Goal: Information Seeking & Learning: Compare options

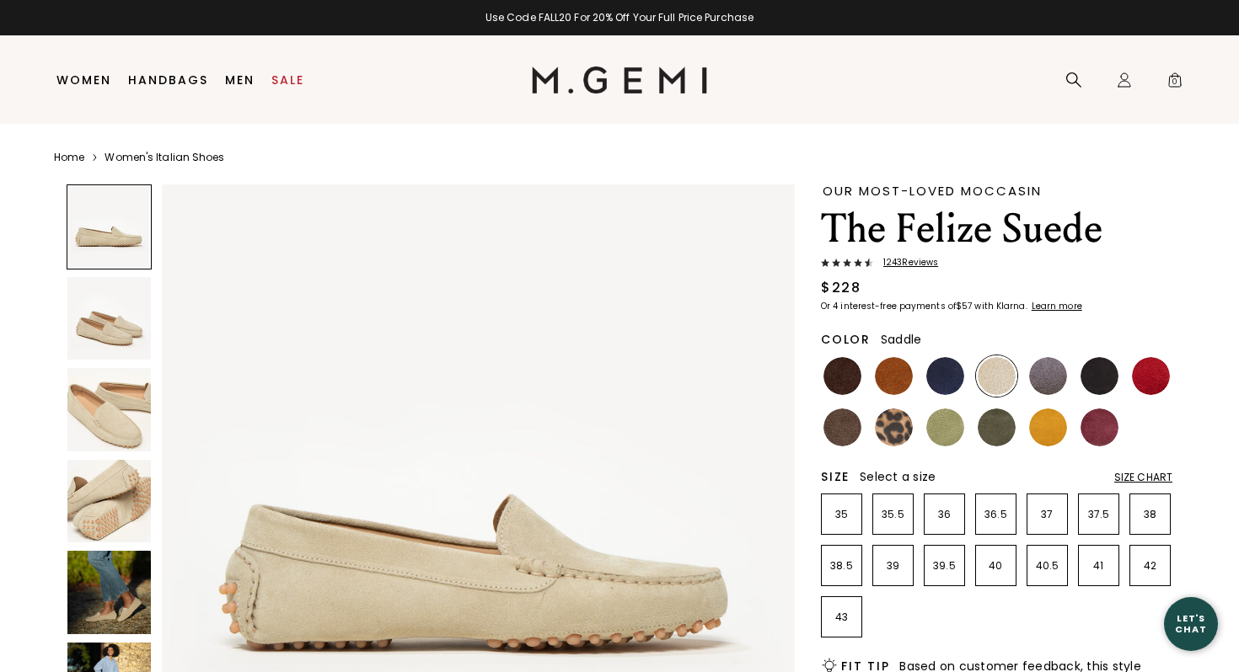
click at [898, 369] on img at bounding box center [894, 376] width 38 height 38
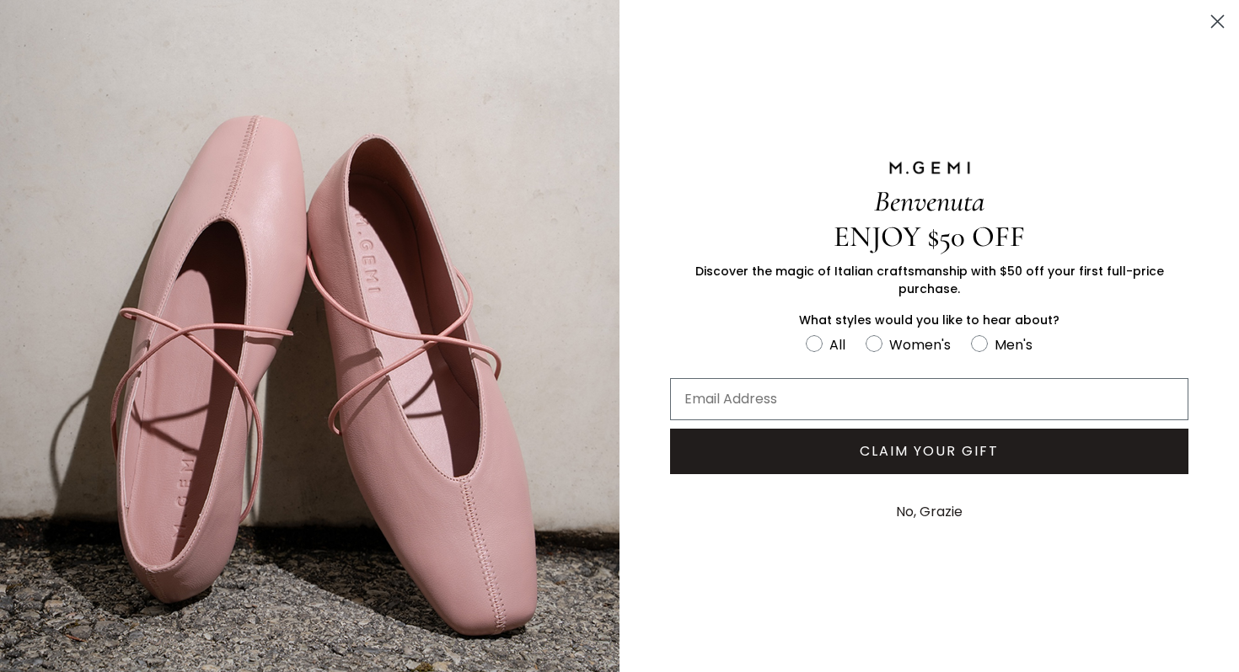
click at [1219, 21] on circle "Close dialog" at bounding box center [1217, 22] width 28 height 28
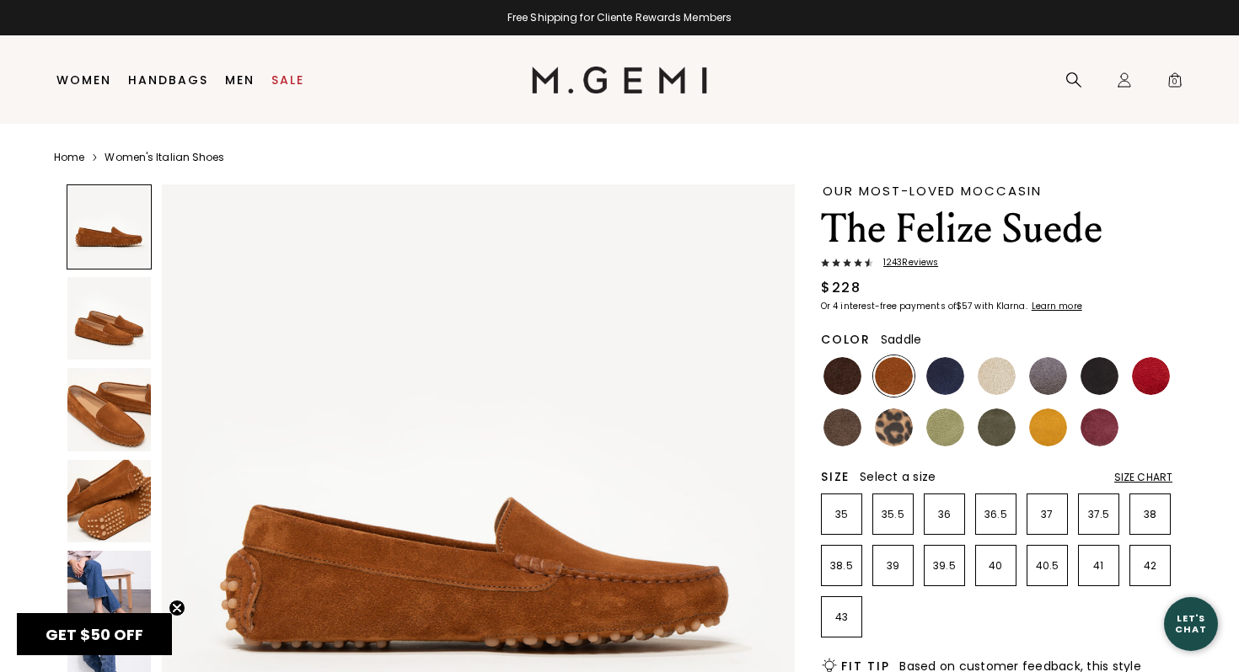
click at [117, 313] on img at bounding box center [108, 318] width 83 height 83
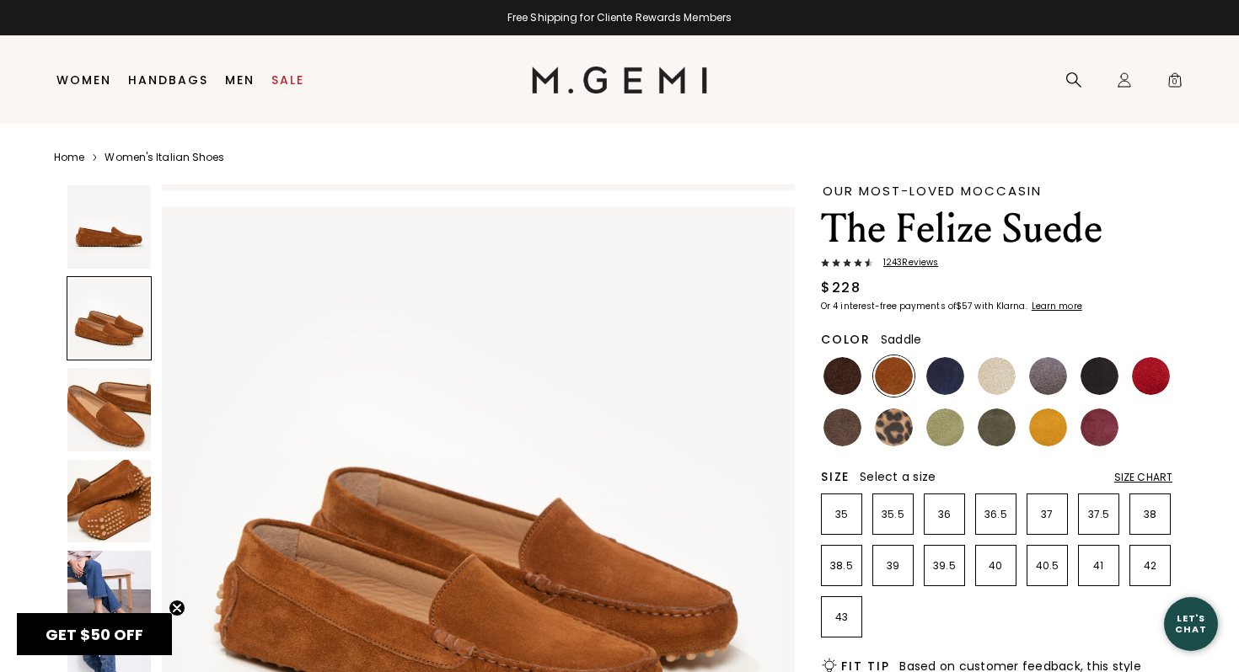
scroll to position [651, 0]
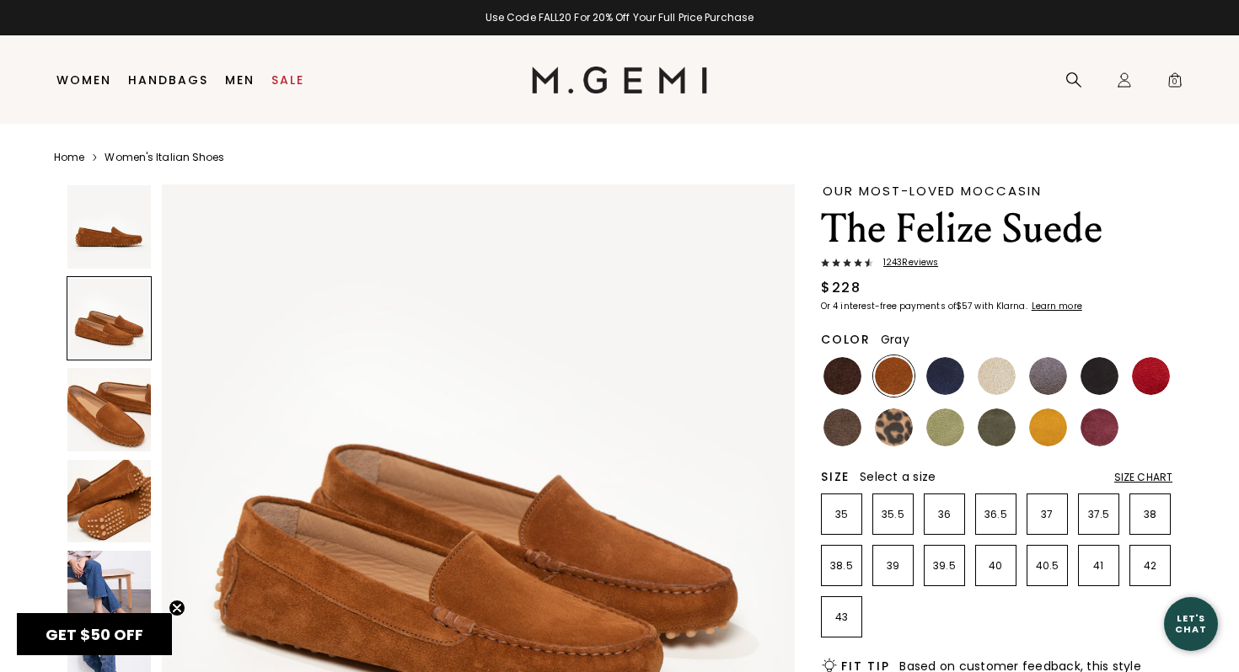
click at [1042, 380] on img at bounding box center [1048, 376] width 38 height 38
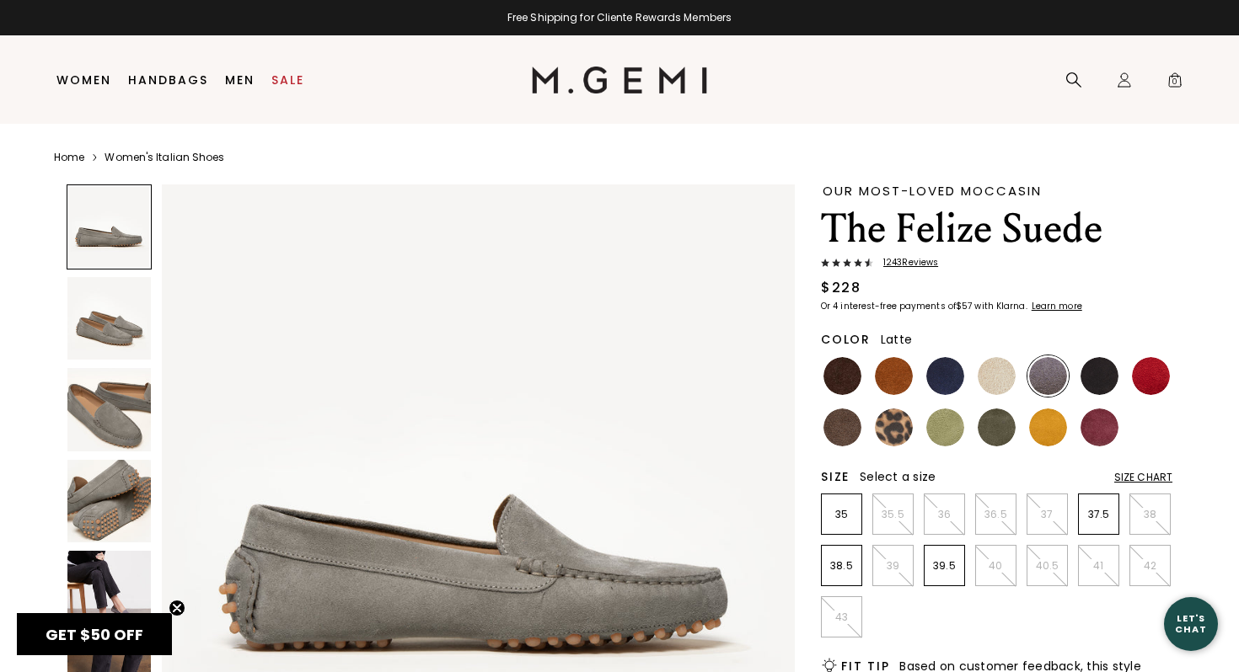
click at [987, 379] on img at bounding box center [997, 376] width 38 height 38
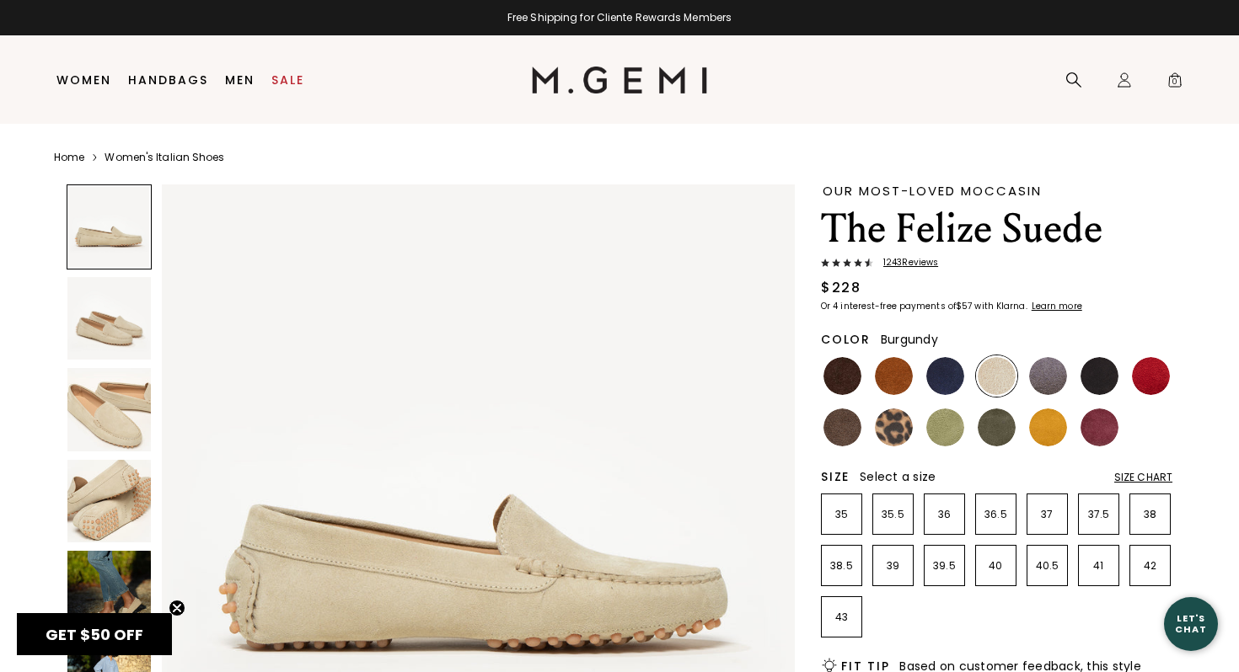
click at [1096, 424] on img at bounding box center [1099, 428] width 38 height 38
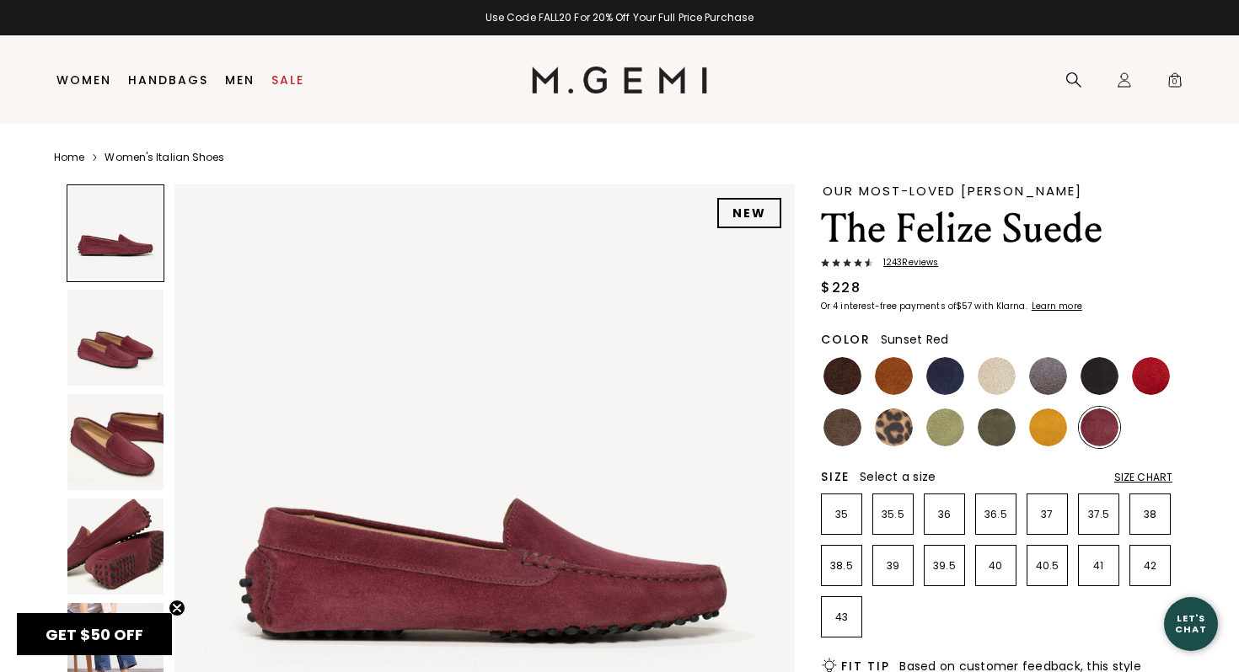
click at [1149, 375] on img at bounding box center [1151, 376] width 38 height 38
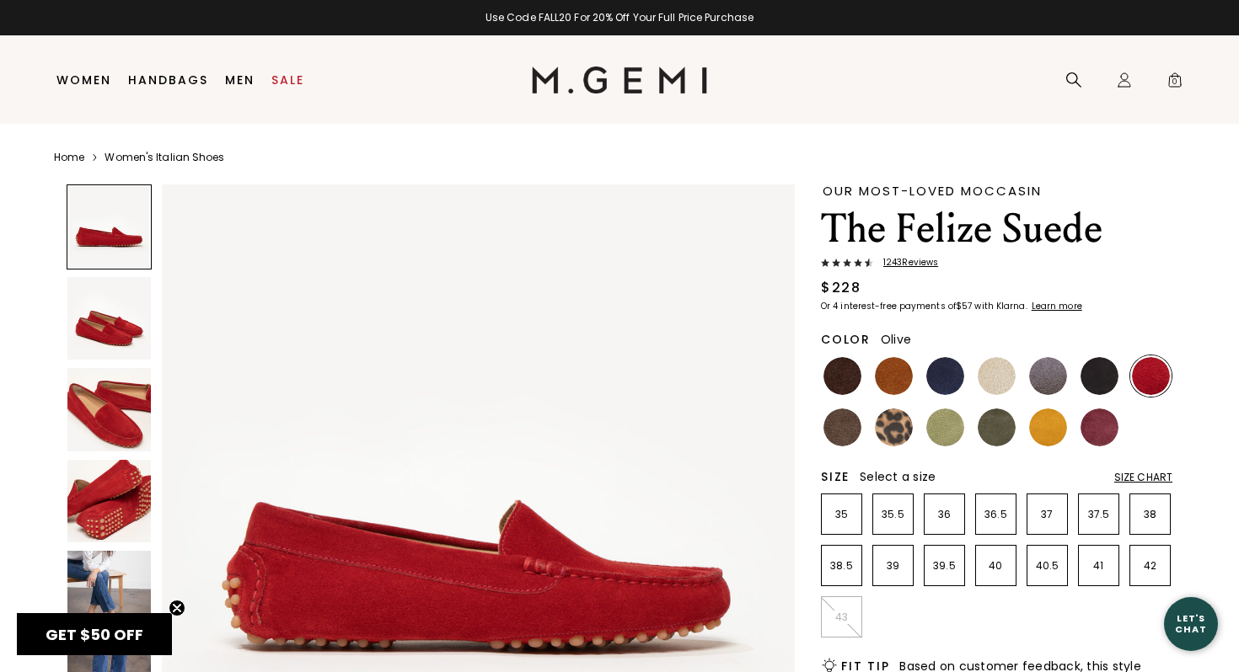
click at [994, 434] on img at bounding box center [997, 428] width 38 height 38
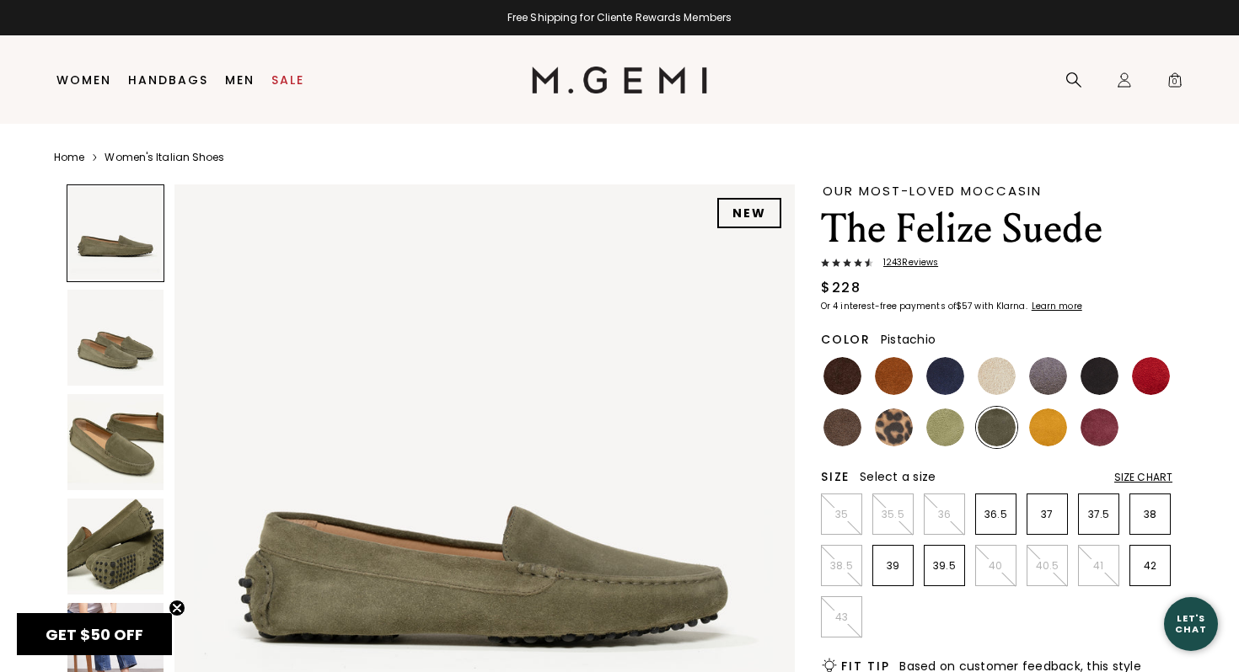
click at [935, 434] on img at bounding box center [945, 428] width 38 height 38
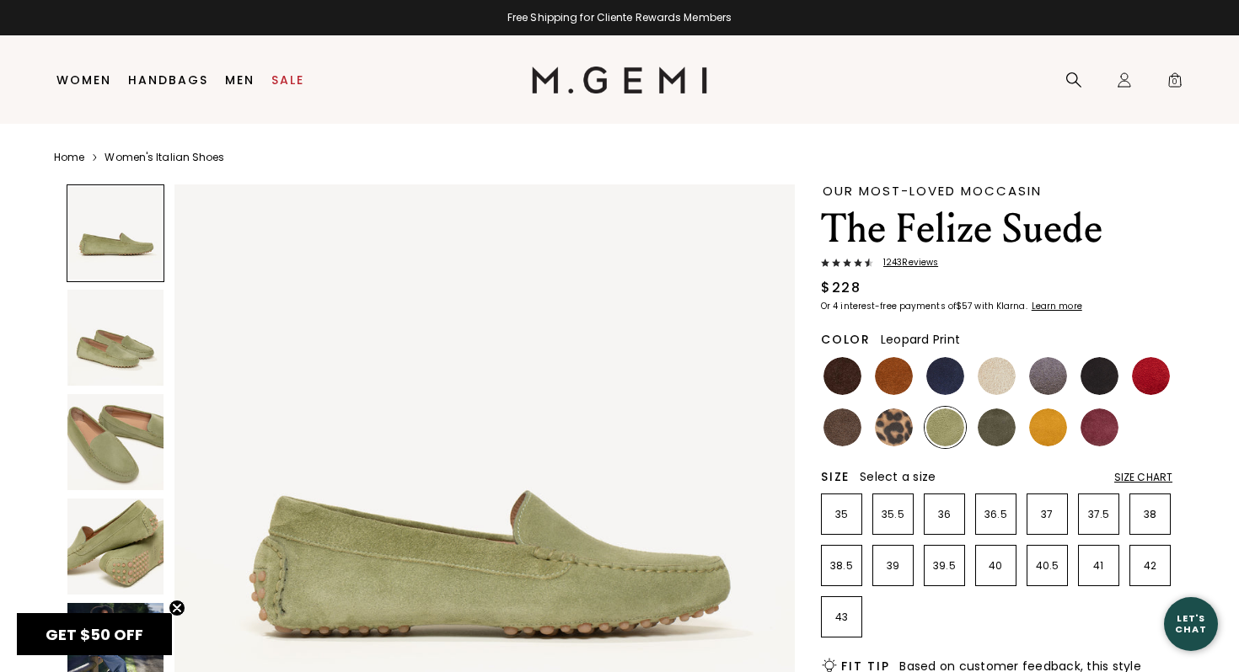
click at [904, 431] on img at bounding box center [894, 428] width 38 height 38
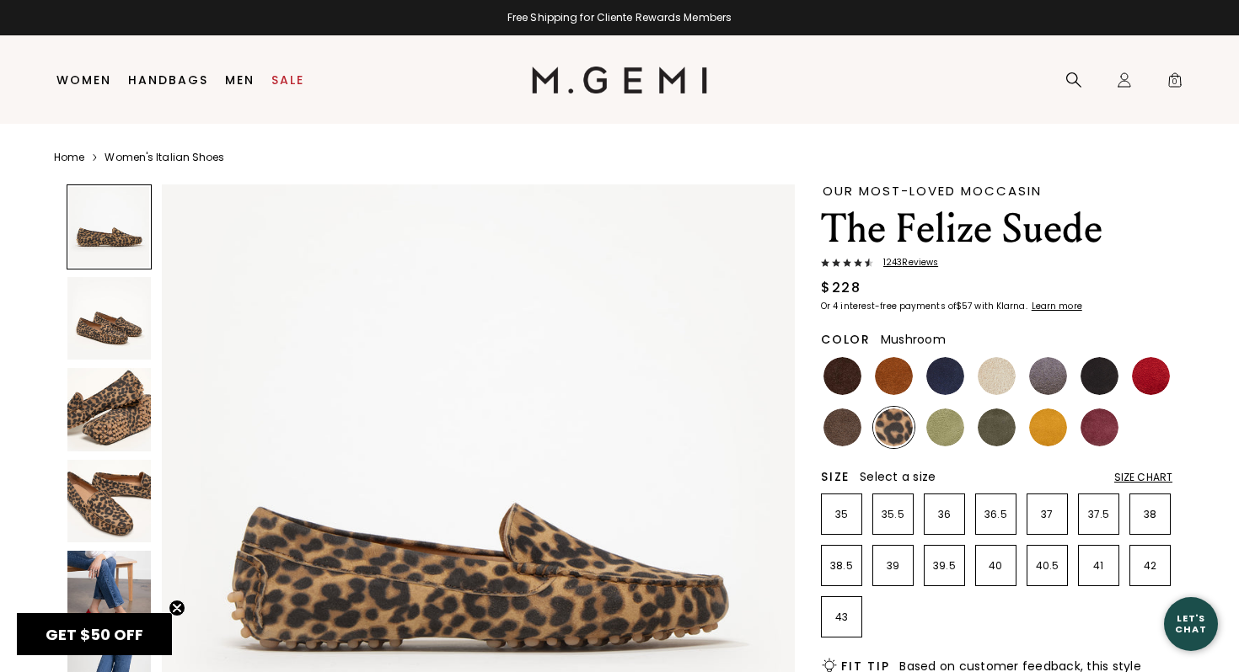
click at [845, 431] on img at bounding box center [842, 428] width 38 height 38
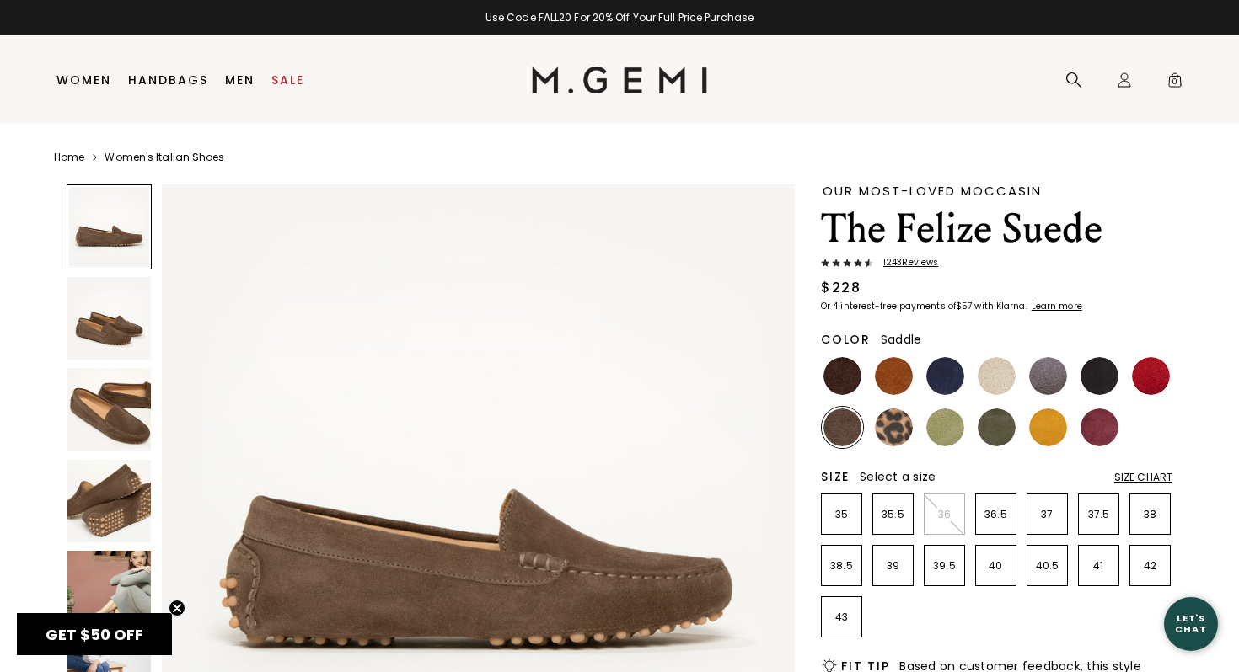
click at [888, 391] on img at bounding box center [894, 376] width 38 height 38
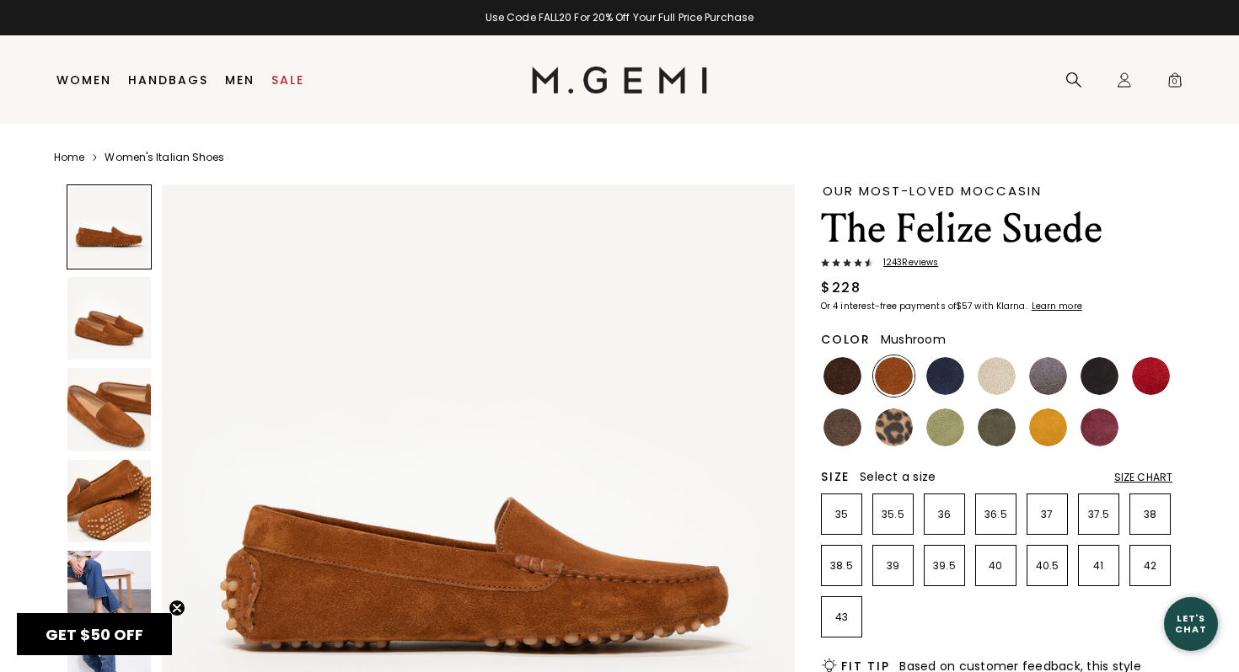
click at [851, 439] on img at bounding box center [842, 428] width 38 height 38
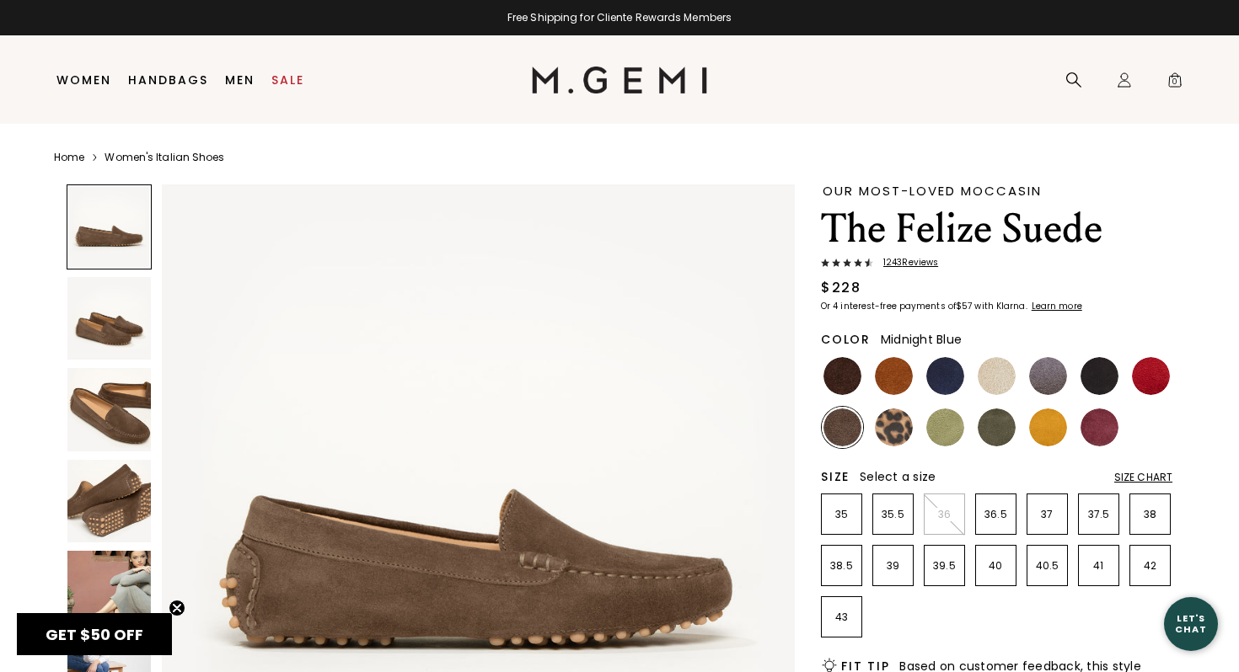
click at [943, 383] on img at bounding box center [945, 376] width 38 height 38
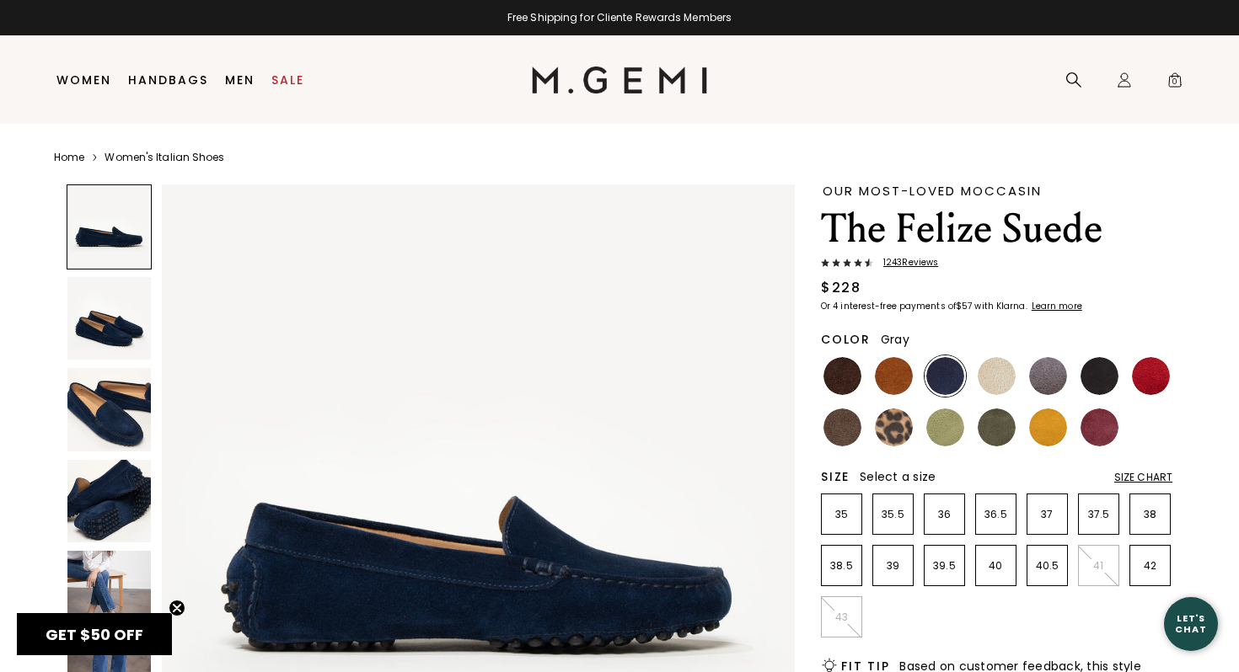
click at [1062, 379] on img at bounding box center [1048, 376] width 38 height 38
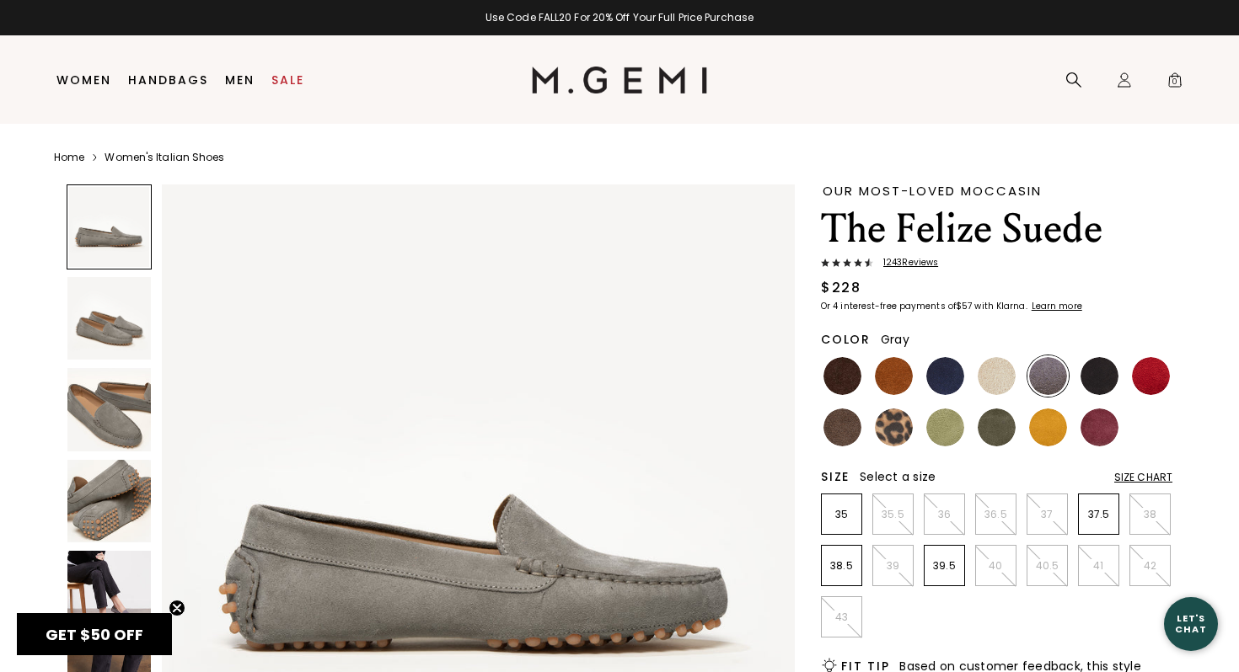
click at [131, 327] on img at bounding box center [108, 318] width 83 height 83
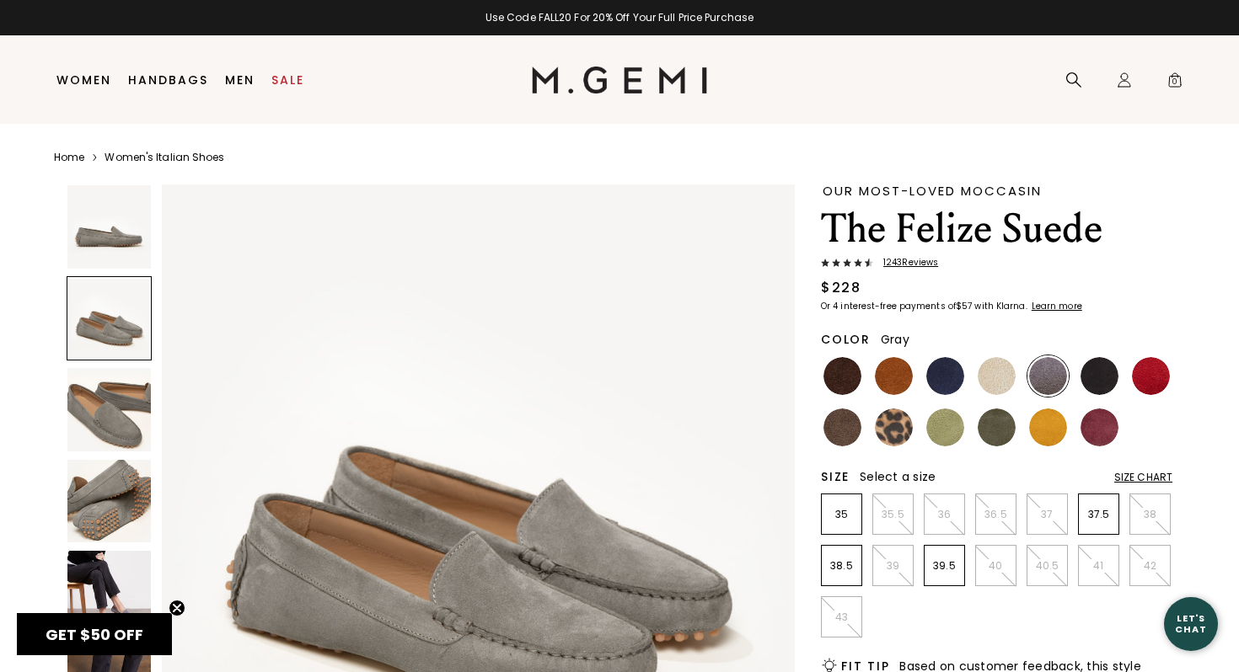
click at [110, 596] on img at bounding box center [108, 592] width 83 height 83
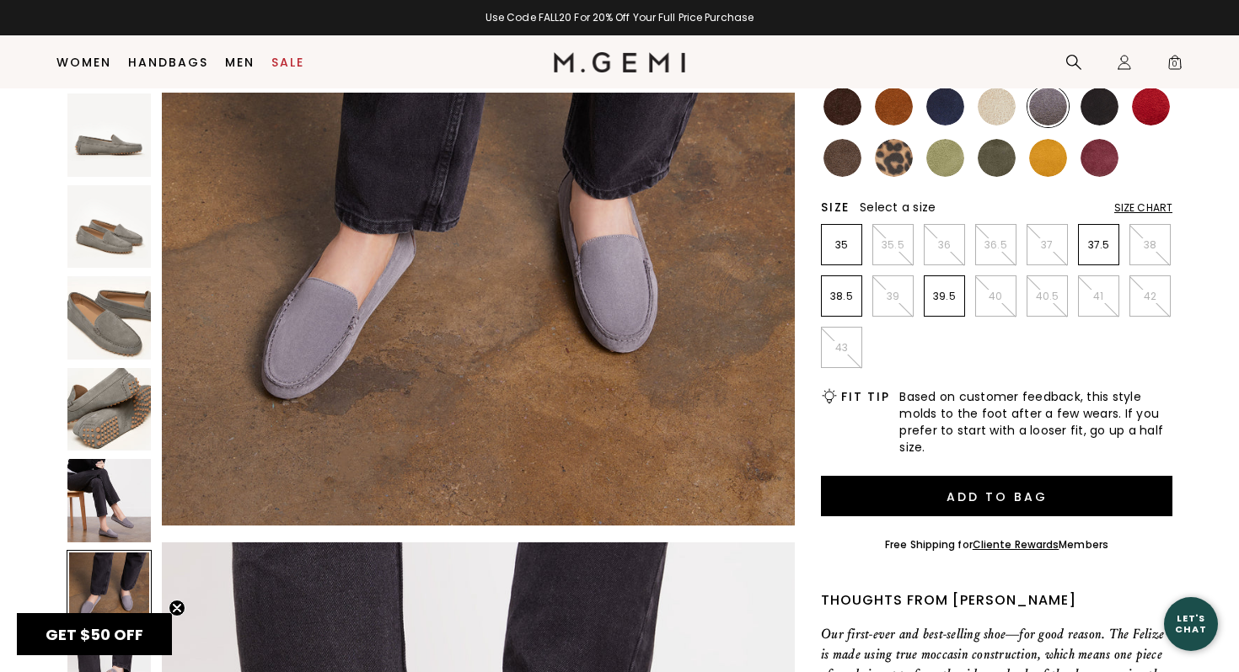
click at [1002, 169] on img at bounding box center [997, 158] width 38 height 38
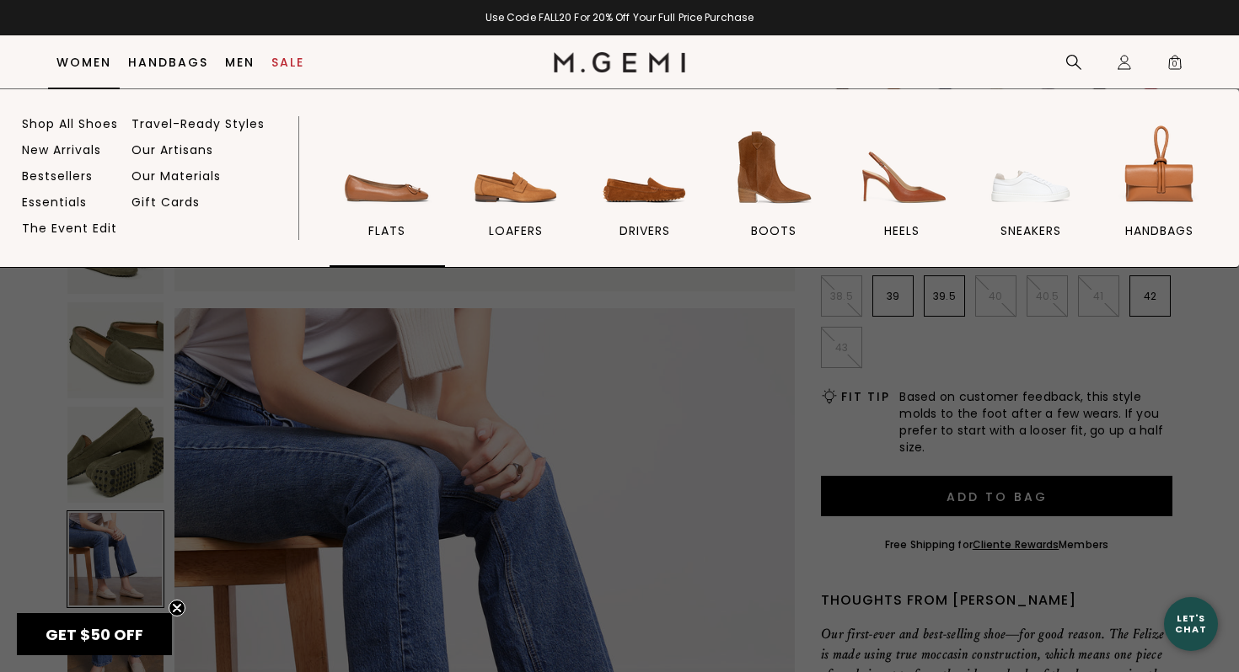
click at [368, 204] on img at bounding box center [387, 168] width 94 height 94
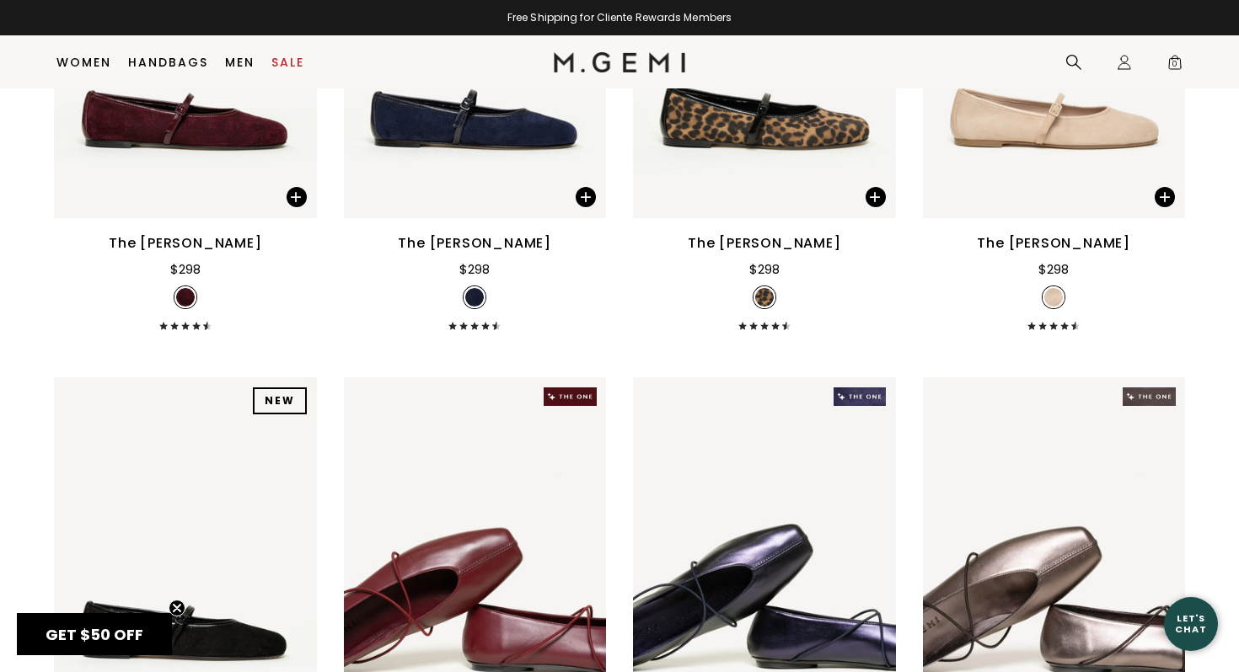
scroll to position [3014, 0]
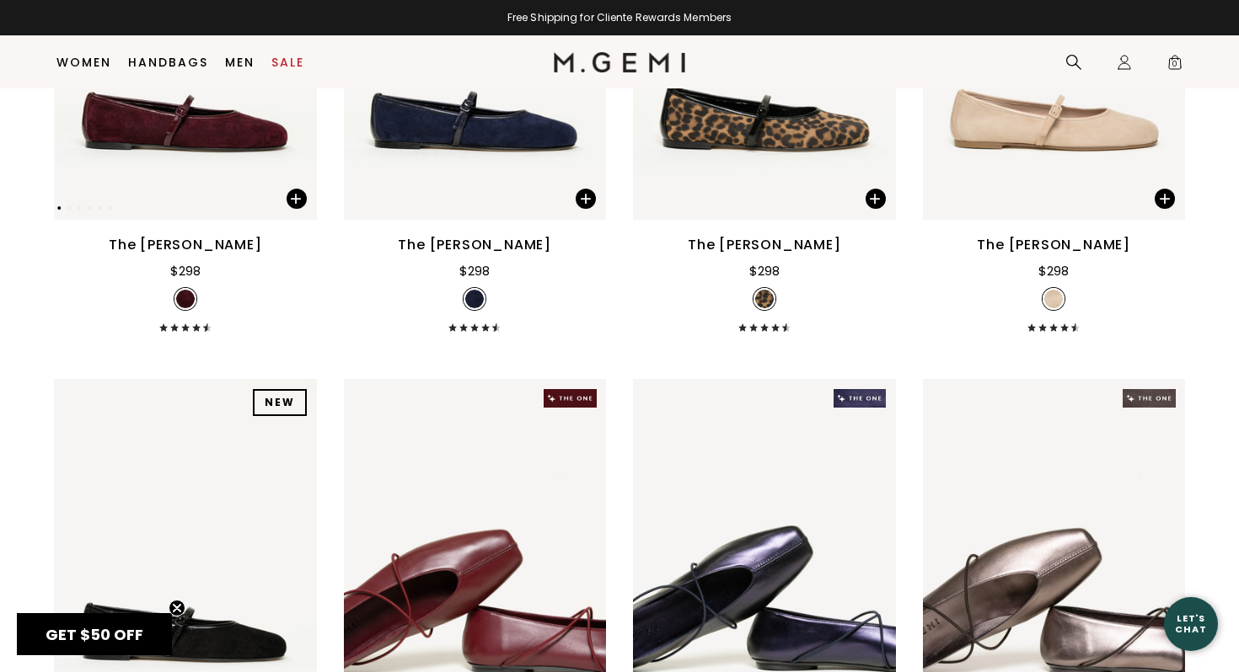
click at [243, 188] on img at bounding box center [185, 44] width 263 height 351
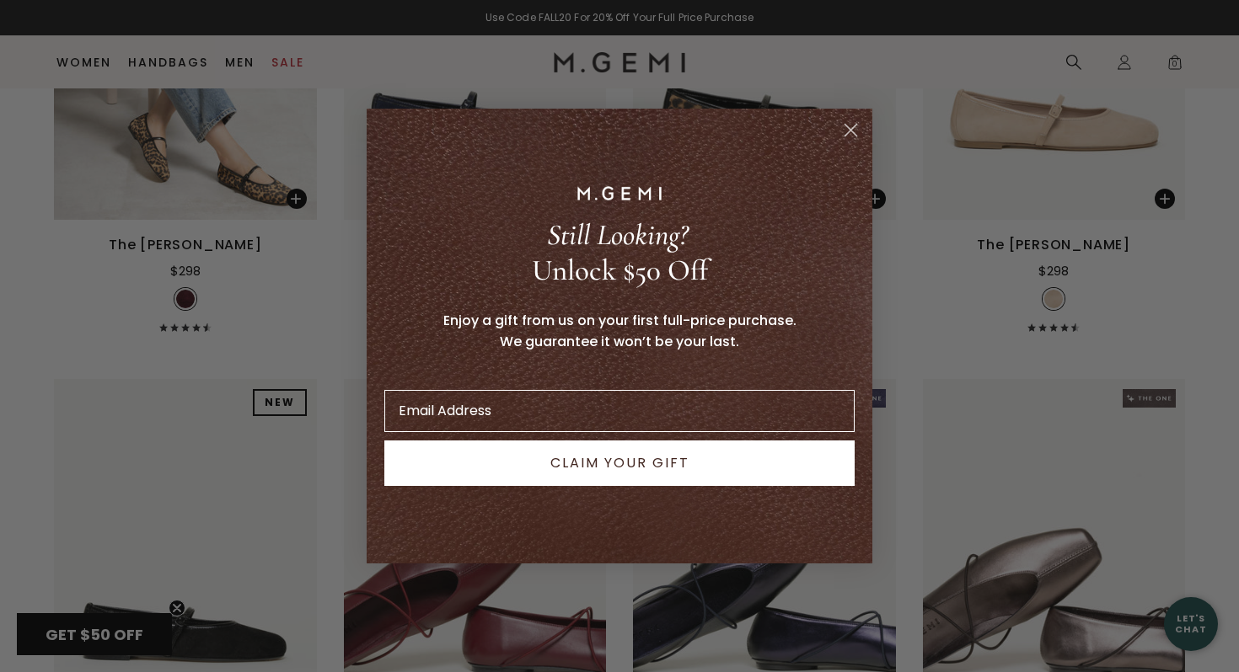
click at [841, 134] on circle "Close dialog" at bounding box center [851, 130] width 28 height 28
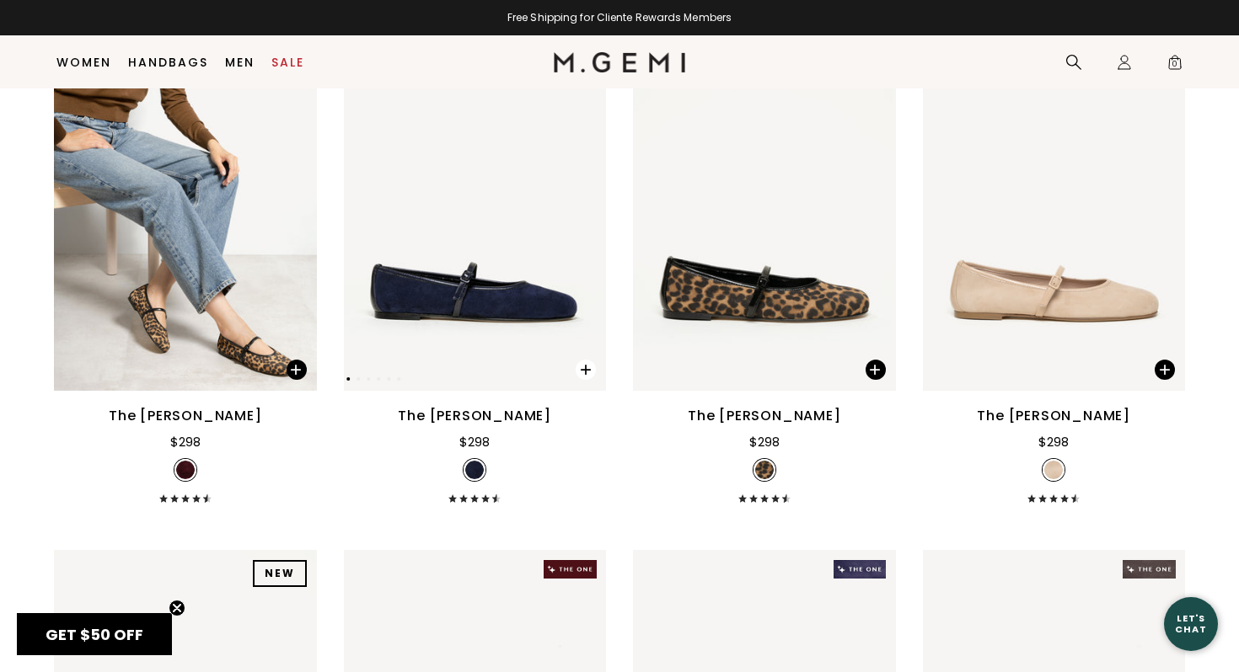
scroll to position [2834, 0]
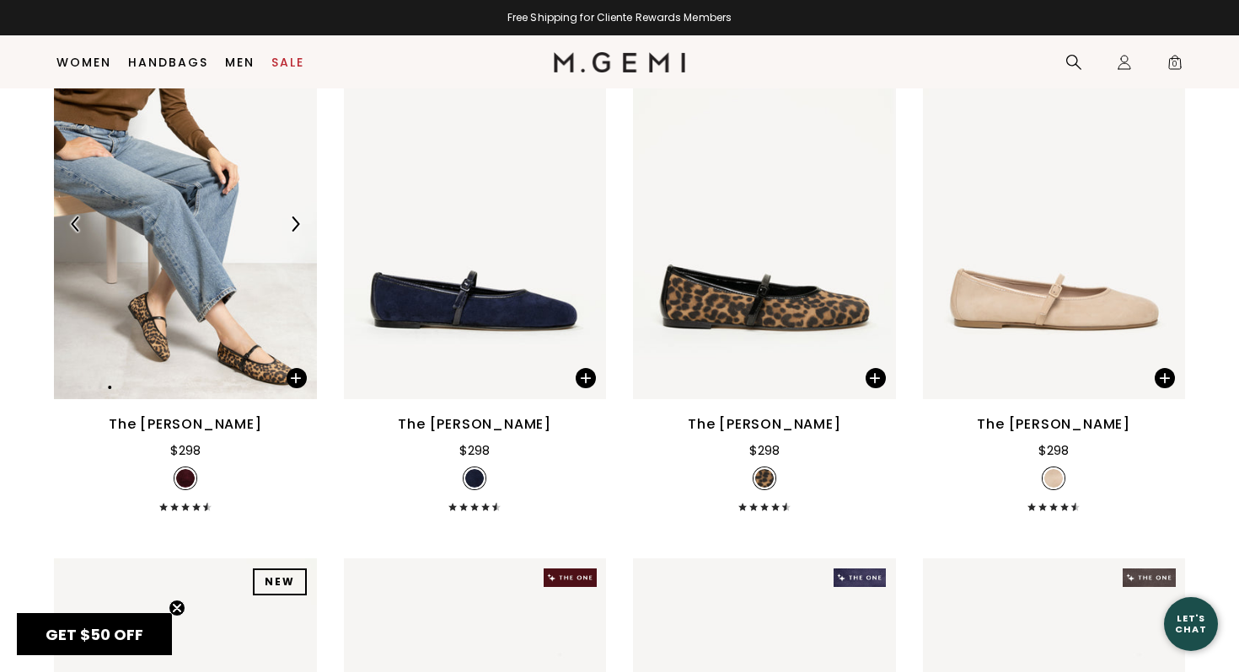
click at [276, 342] on img at bounding box center [185, 224] width 263 height 351
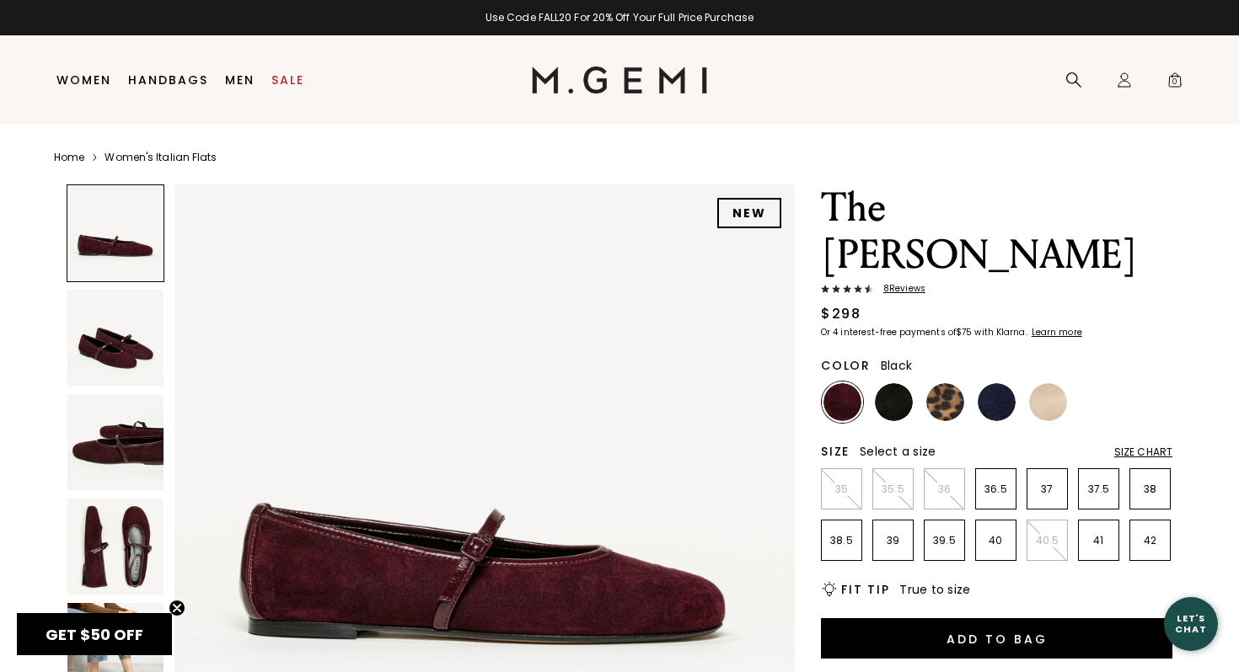
click at [893, 383] on img at bounding box center [894, 402] width 38 height 38
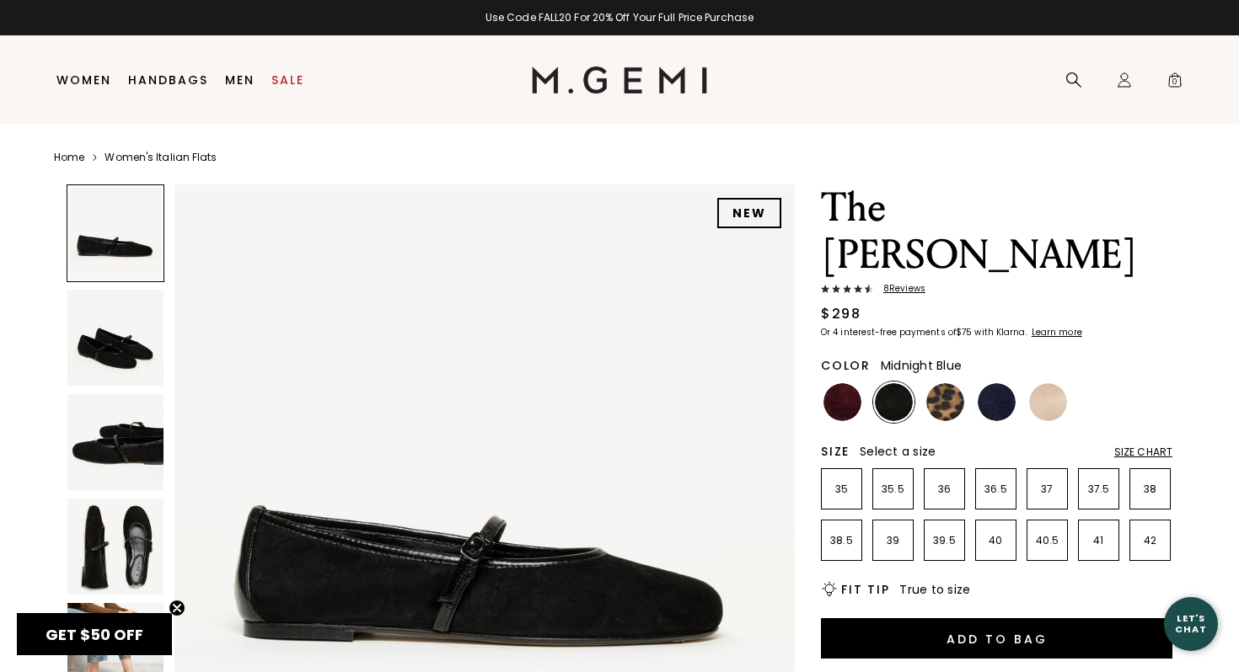
click at [990, 383] on img at bounding box center [997, 402] width 38 height 38
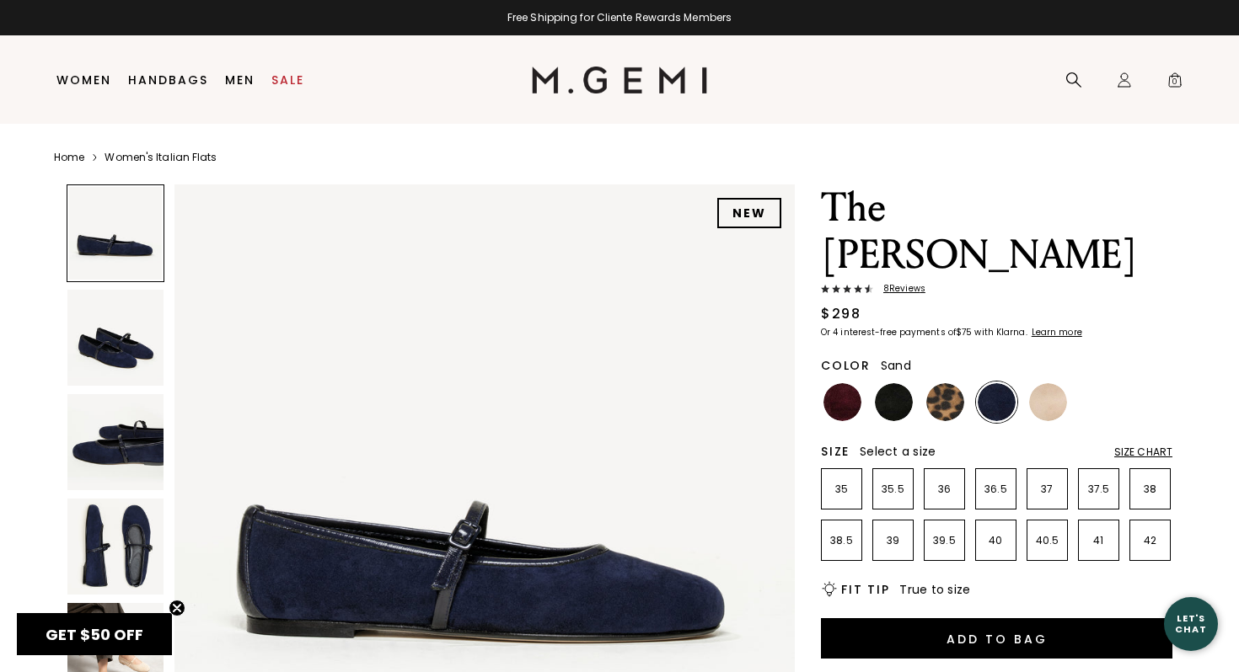
click at [1058, 383] on img at bounding box center [1048, 402] width 38 height 38
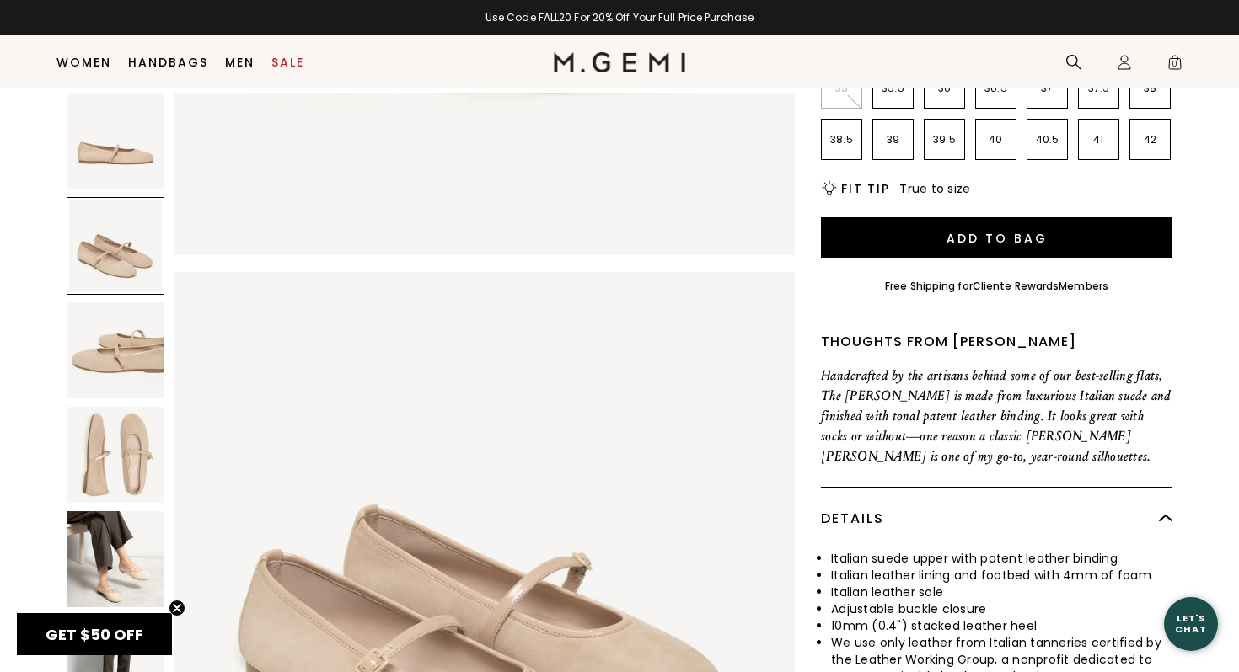
scroll to position [381, 0]
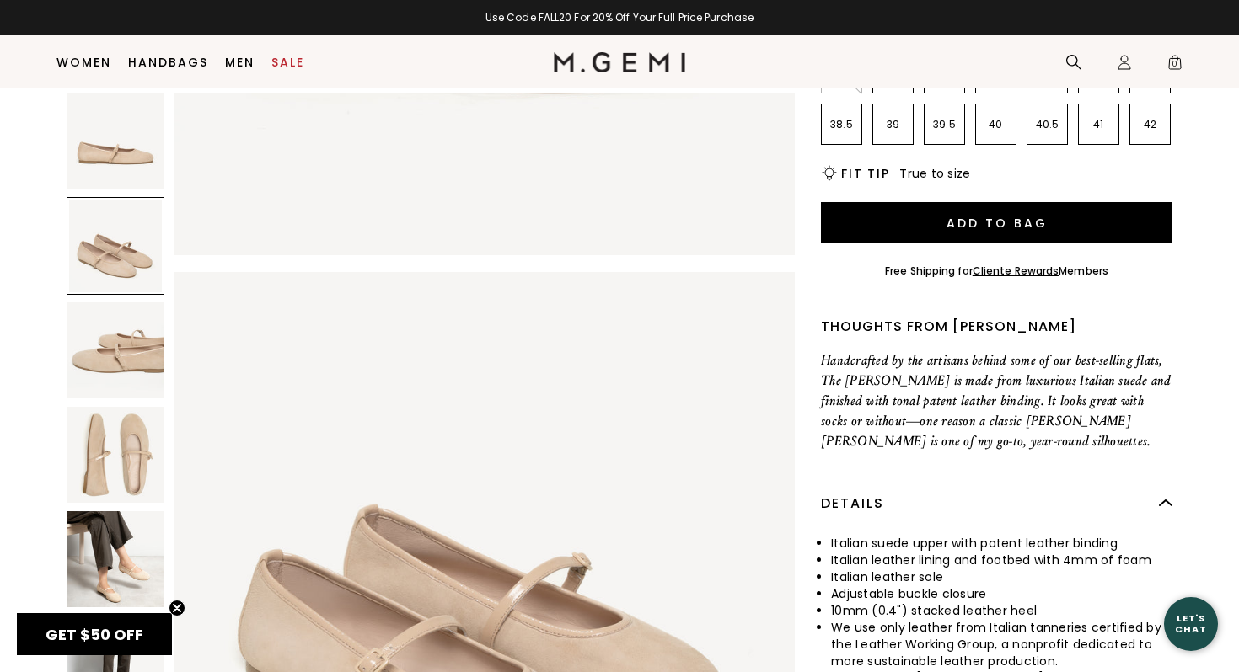
click at [125, 572] on img at bounding box center [115, 560] width 96 height 96
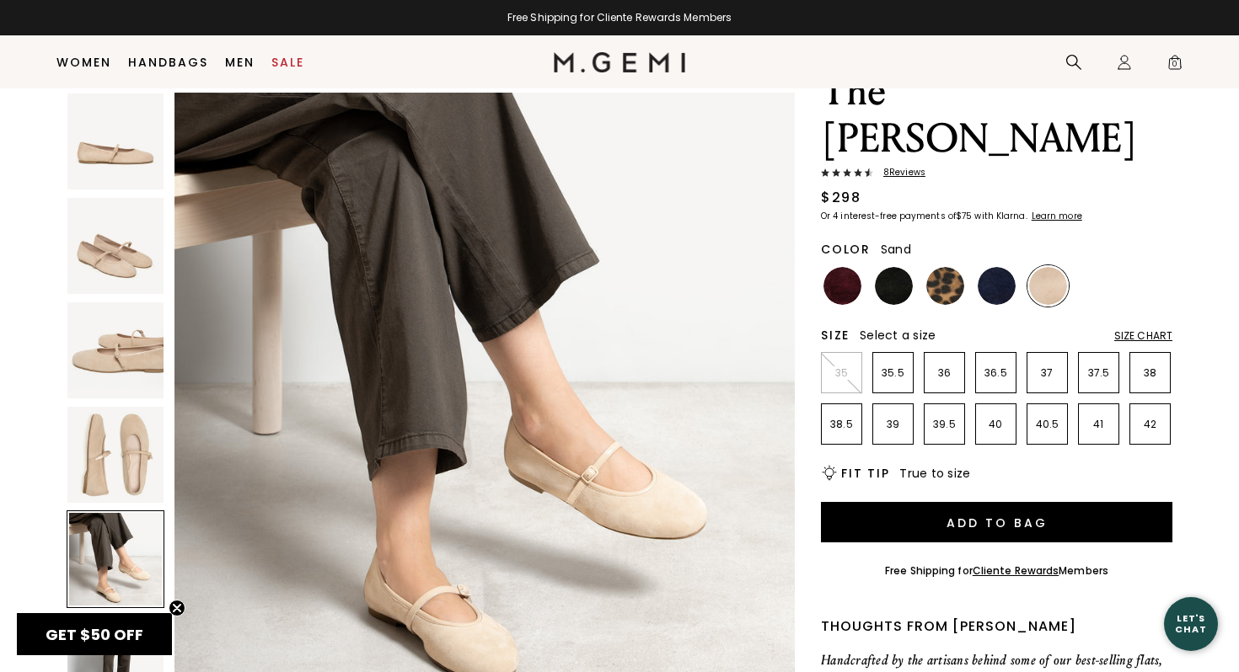
scroll to position [80, 0]
click at [839, 268] on img at bounding box center [842, 287] width 38 height 38
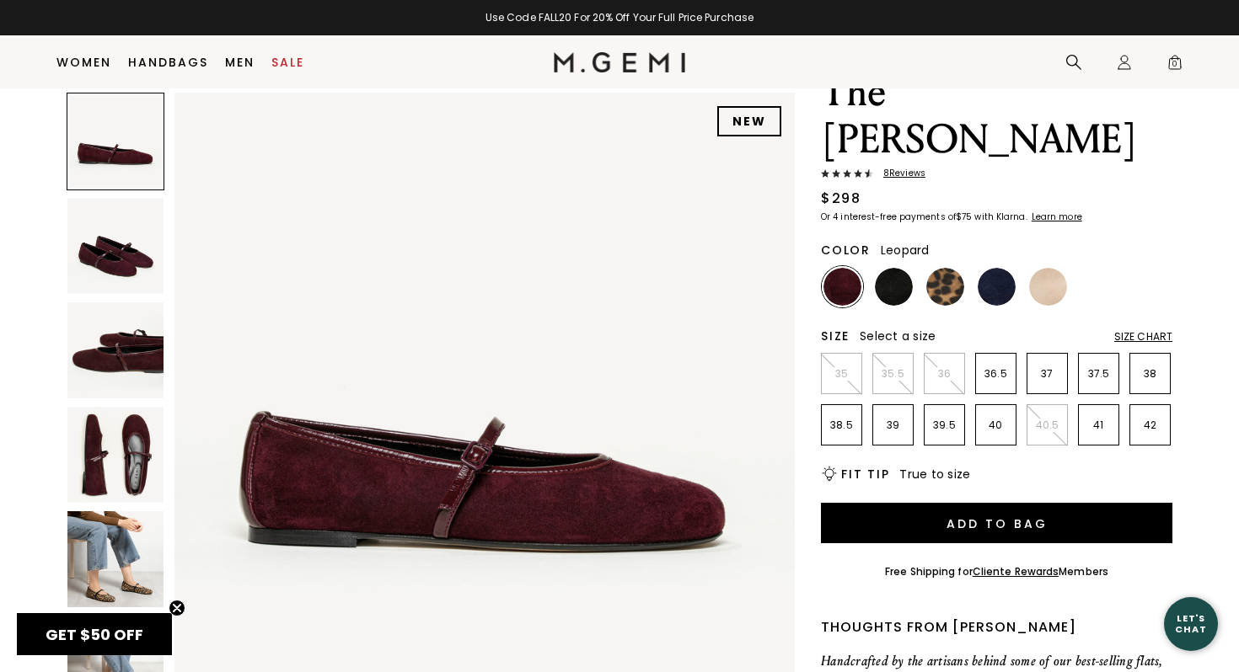
click at [948, 268] on img at bounding box center [945, 287] width 38 height 38
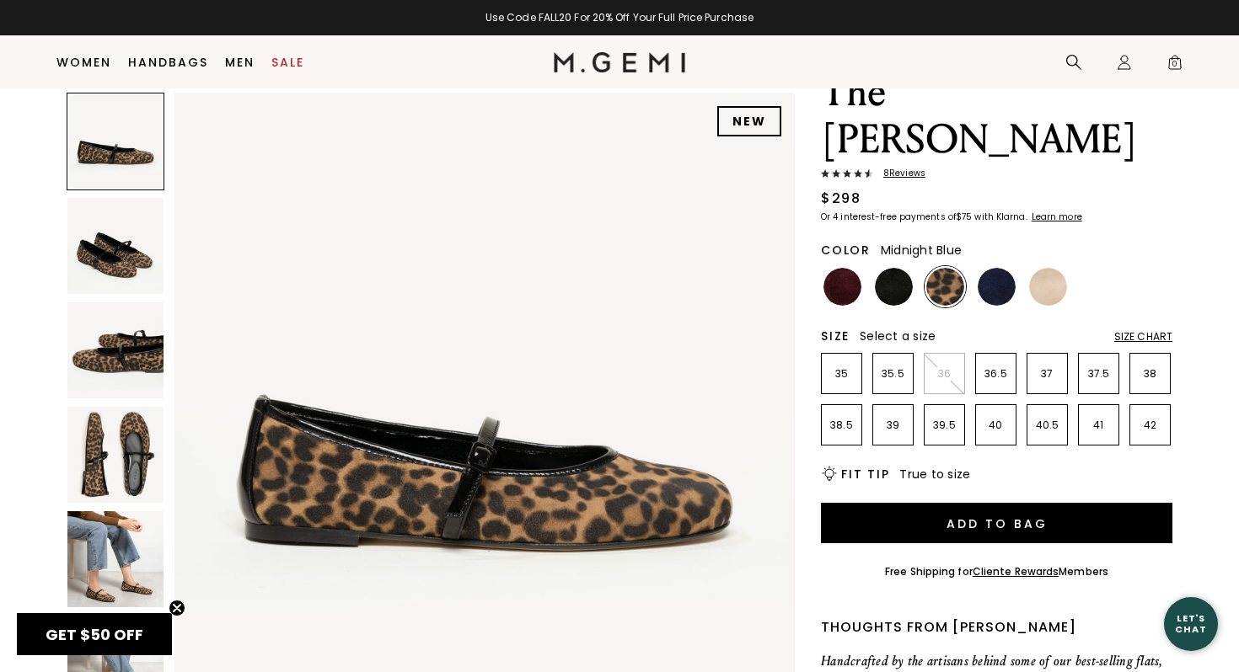
click at [1017, 266] on ul at bounding box center [996, 286] width 351 height 41
click at [1005, 268] on img at bounding box center [997, 287] width 38 height 38
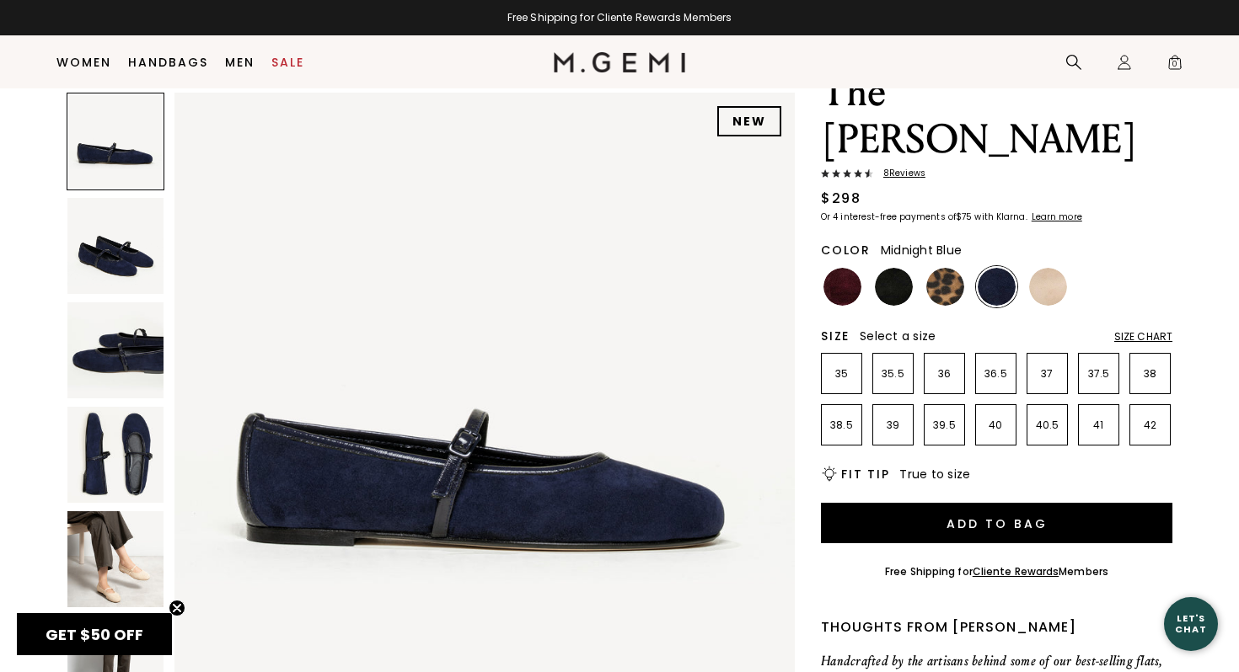
click at [121, 442] on img at bounding box center [115, 455] width 96 height 96
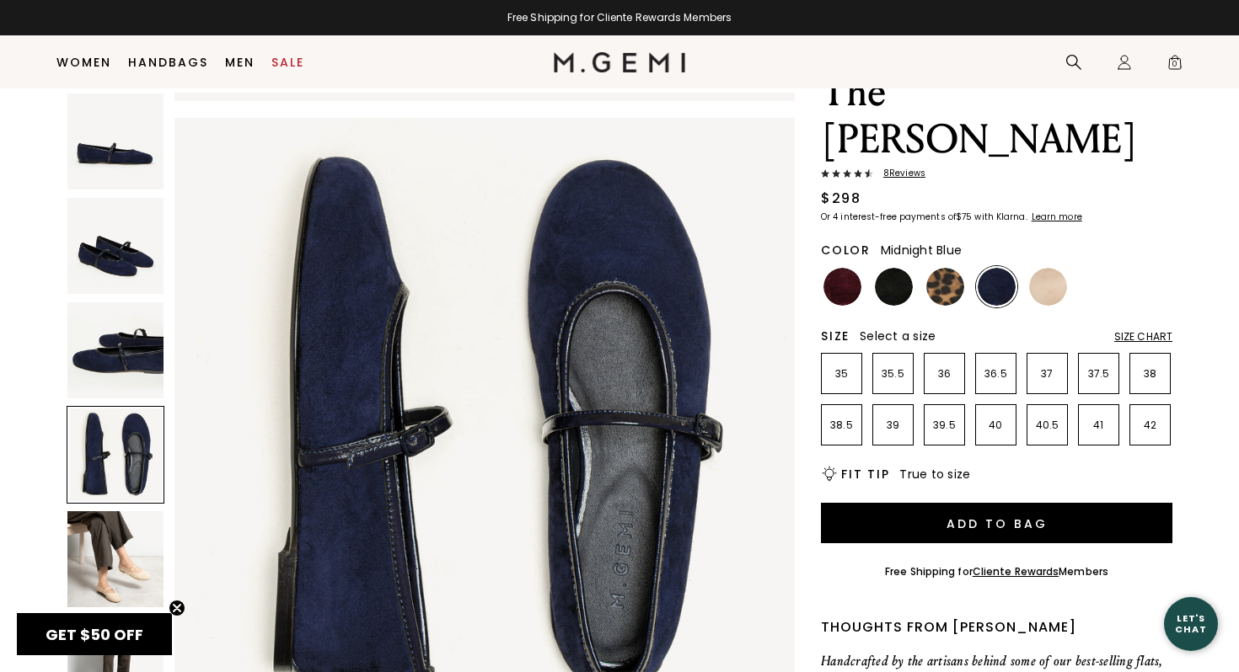
scroll to position [1911, 0]
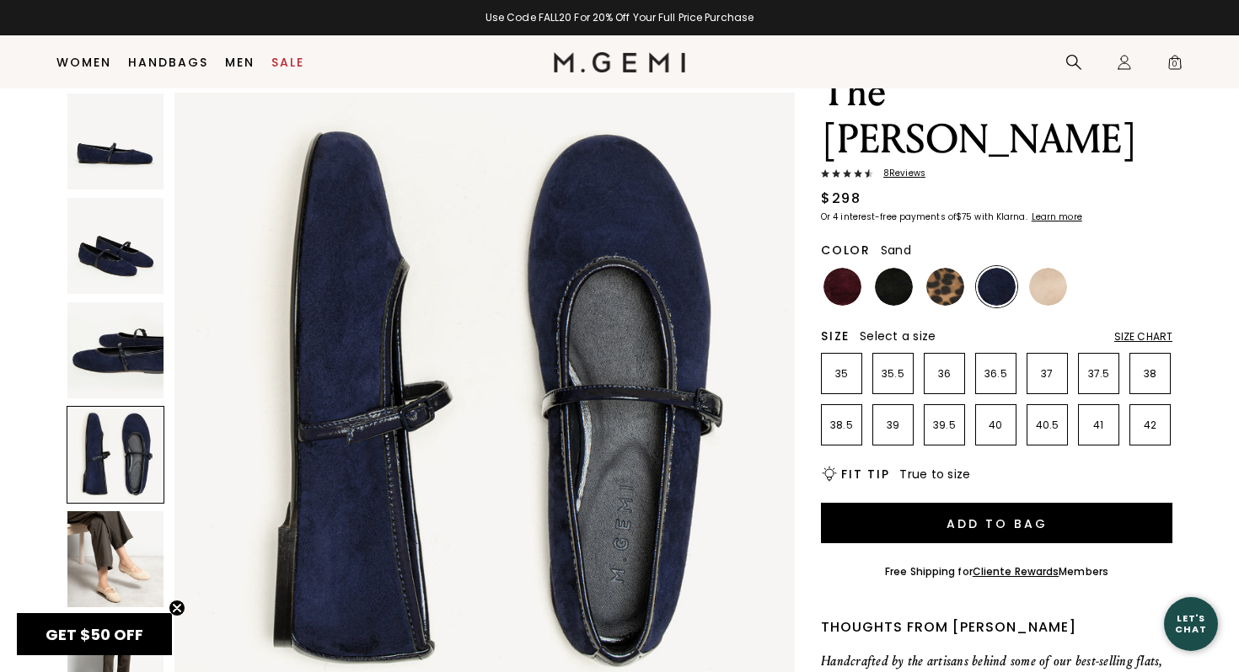
click at [1038, 268] on img at bounding box center [1048, 287] width 38 height 38
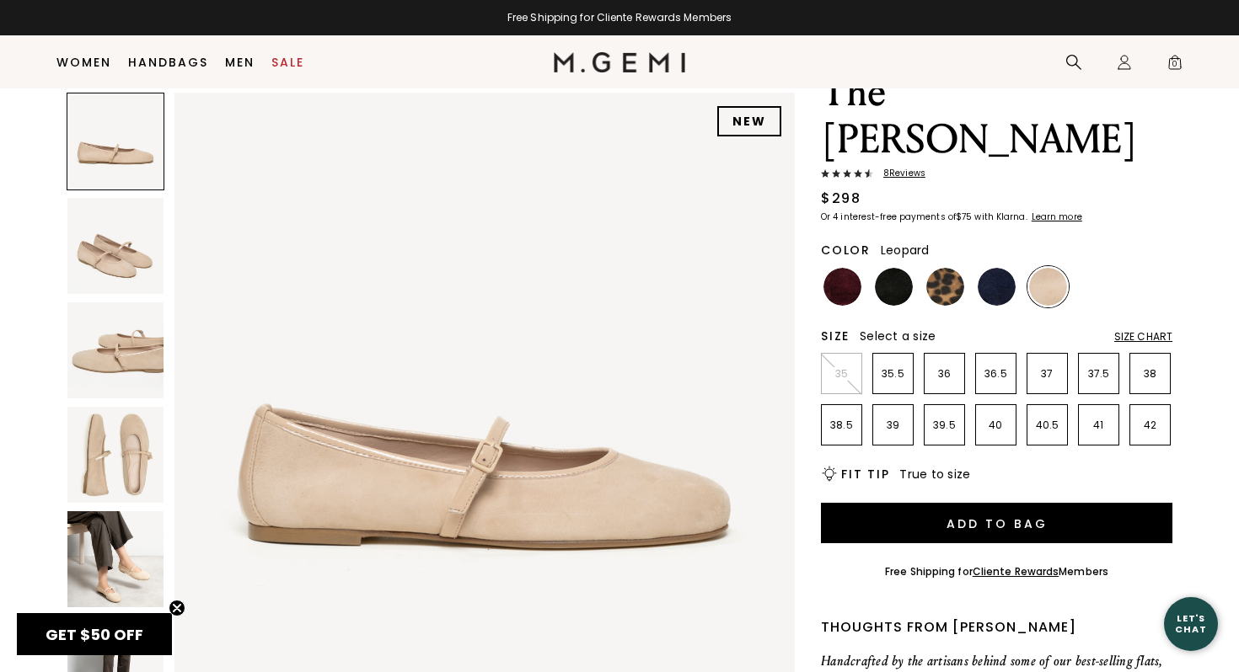
click at [942, 268] on img at bounding box center [945, 287] width 38 height 38
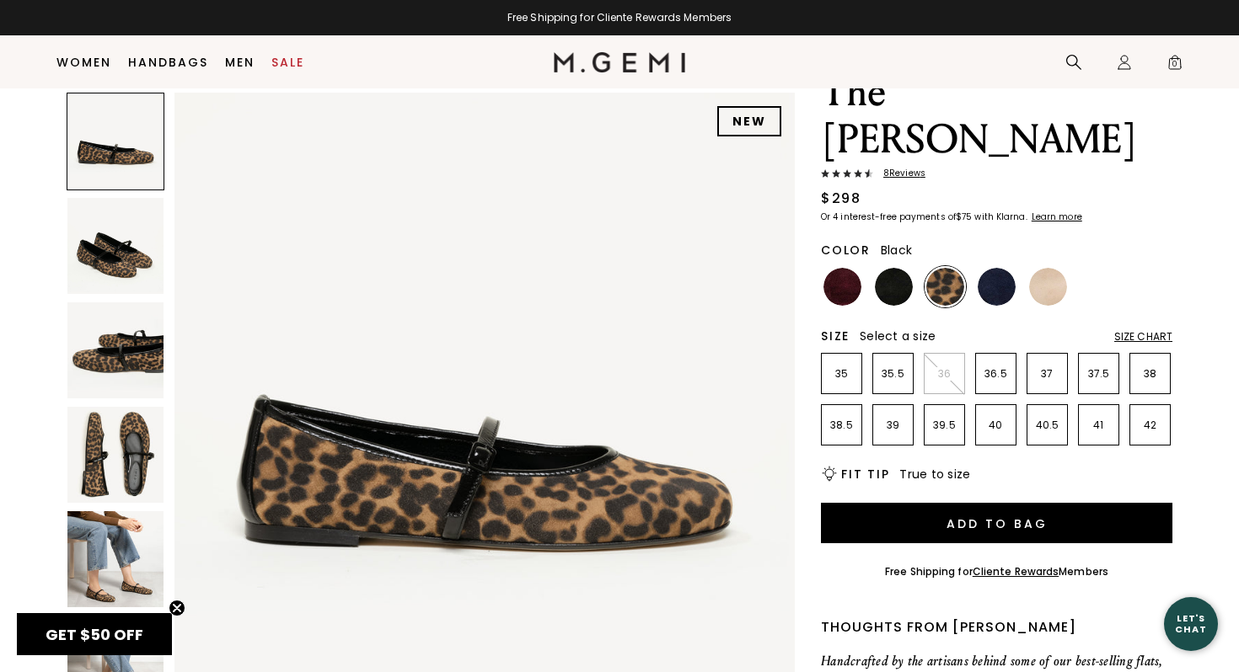
click at [901, 268] on img at bounding box center [894, 287] width 38 height 38
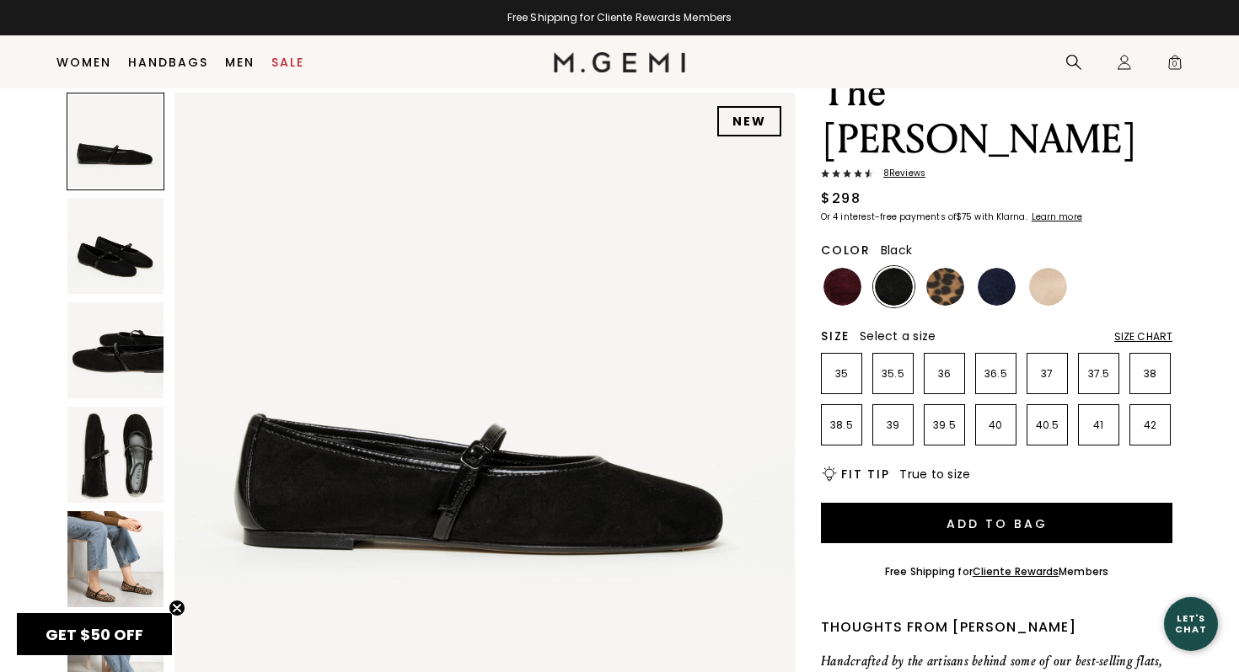
click at [864, 266] on ul at bounding box center [996, 286] width 351 height 41
click at [846, 268] on img at bounding box center [842, 287] width 38 height 38
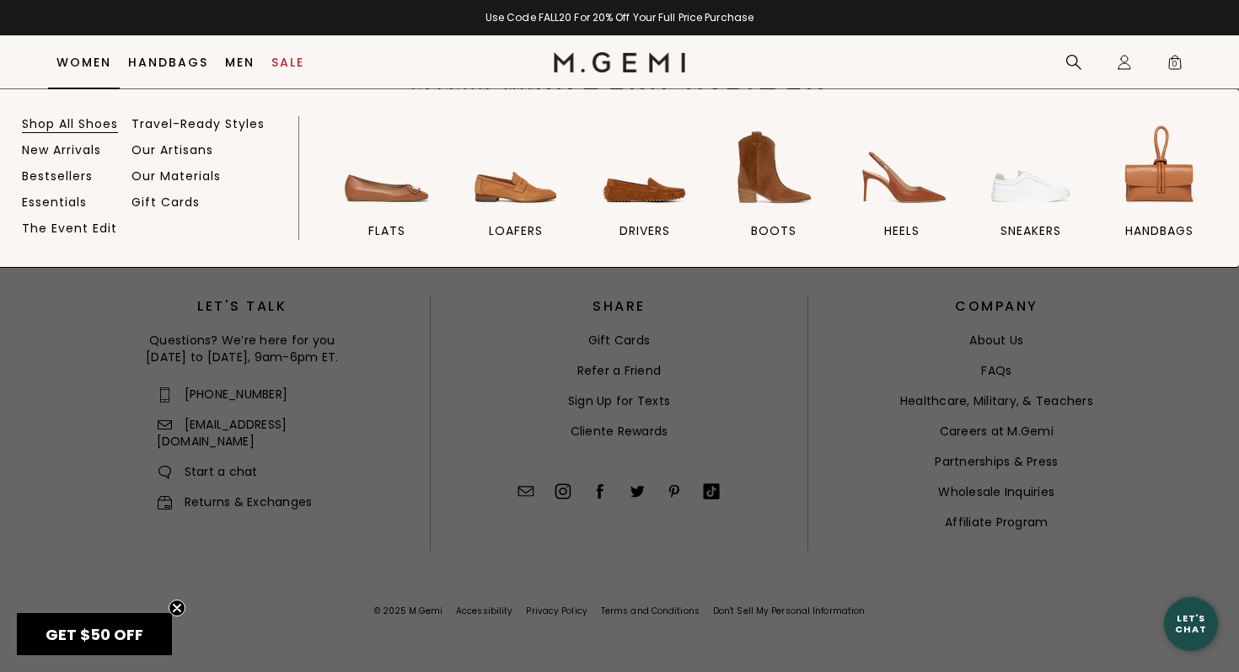
click at [85, 126] on link "Shop All Shoes" at bounding box center [70, 123] width 96 height 15
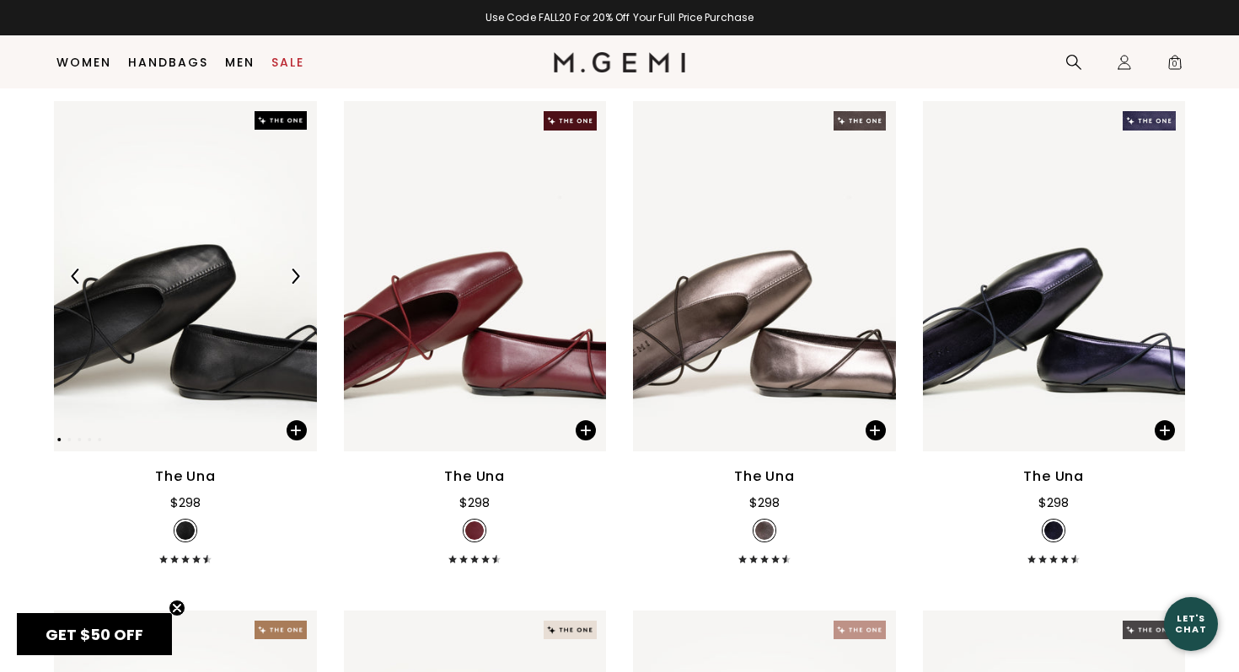
scroll to position [227, 0]
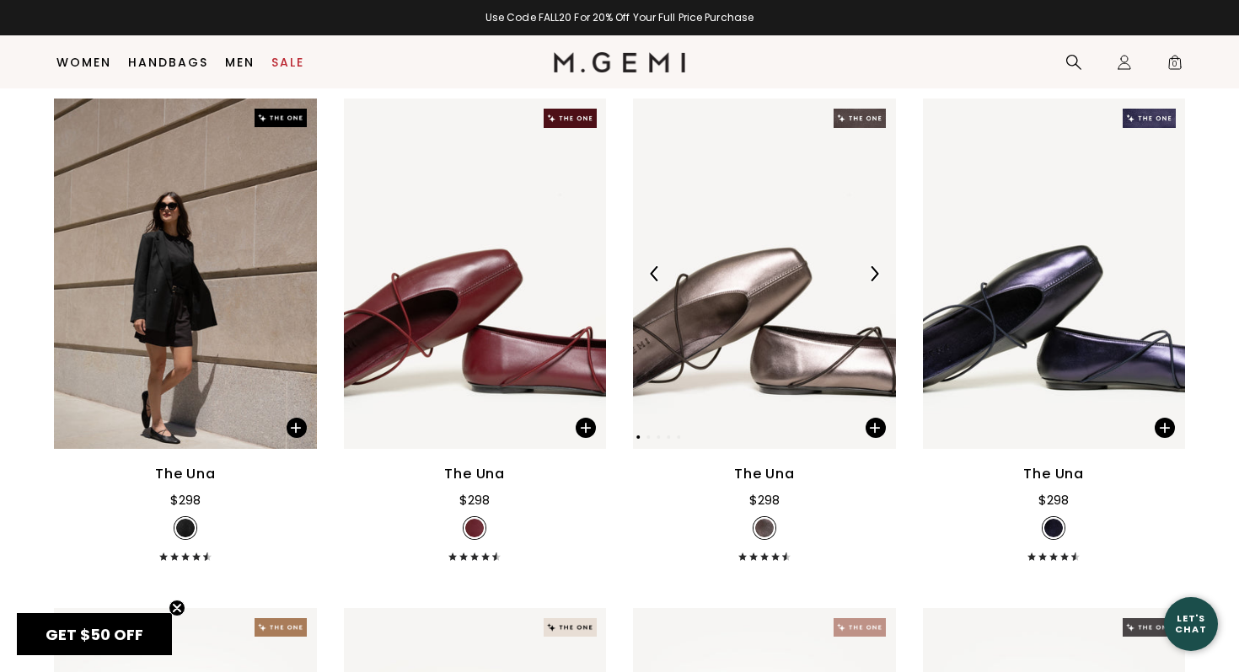
click at [737, 306] on img at bounding box center [764, 274] width 263 height 351
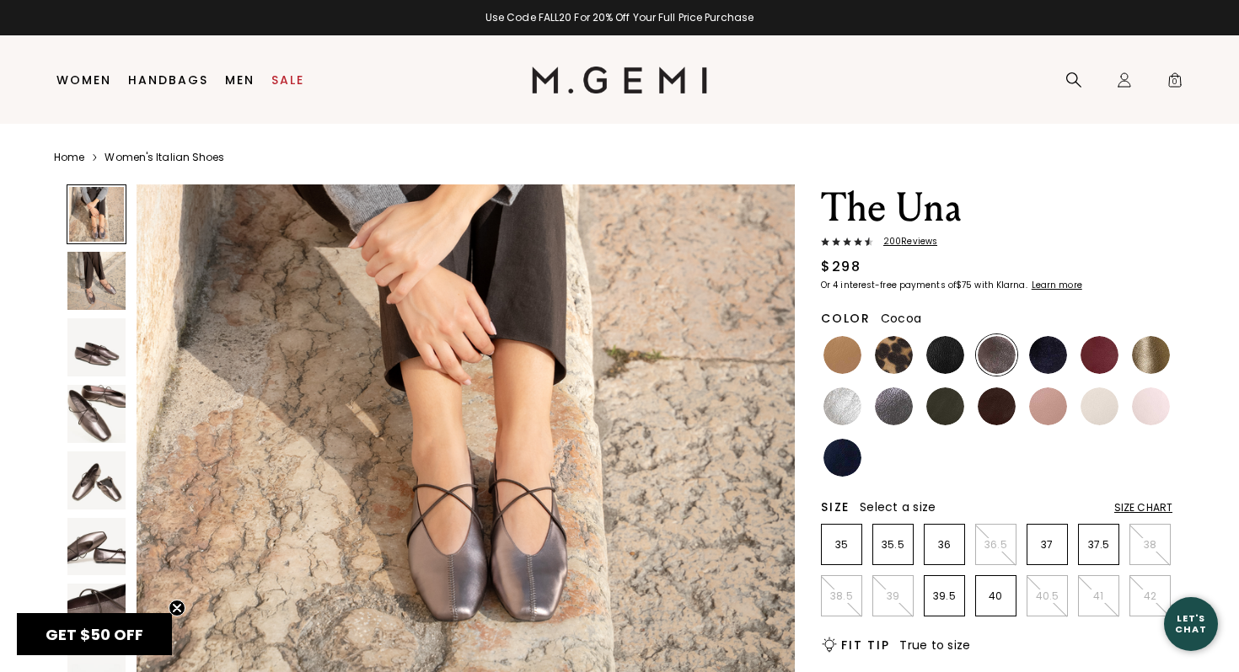
scroll to position [174, 0]
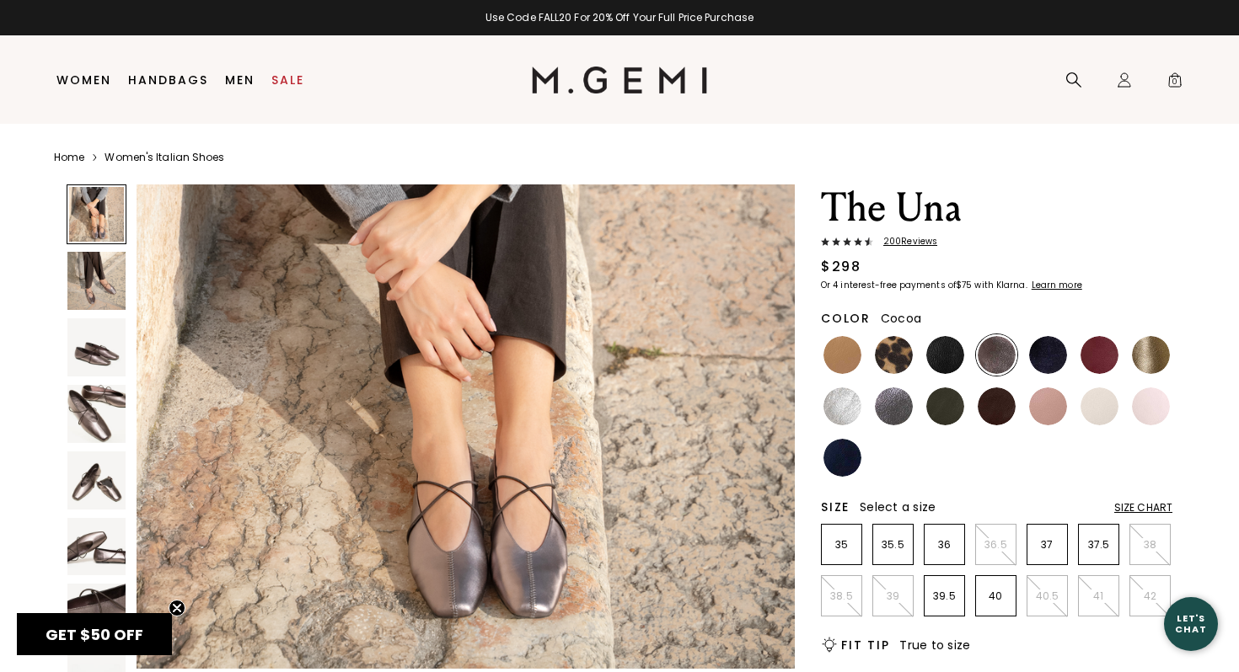
click at [94, 346] on img at bounding box center [96, 348] width 58 height 58
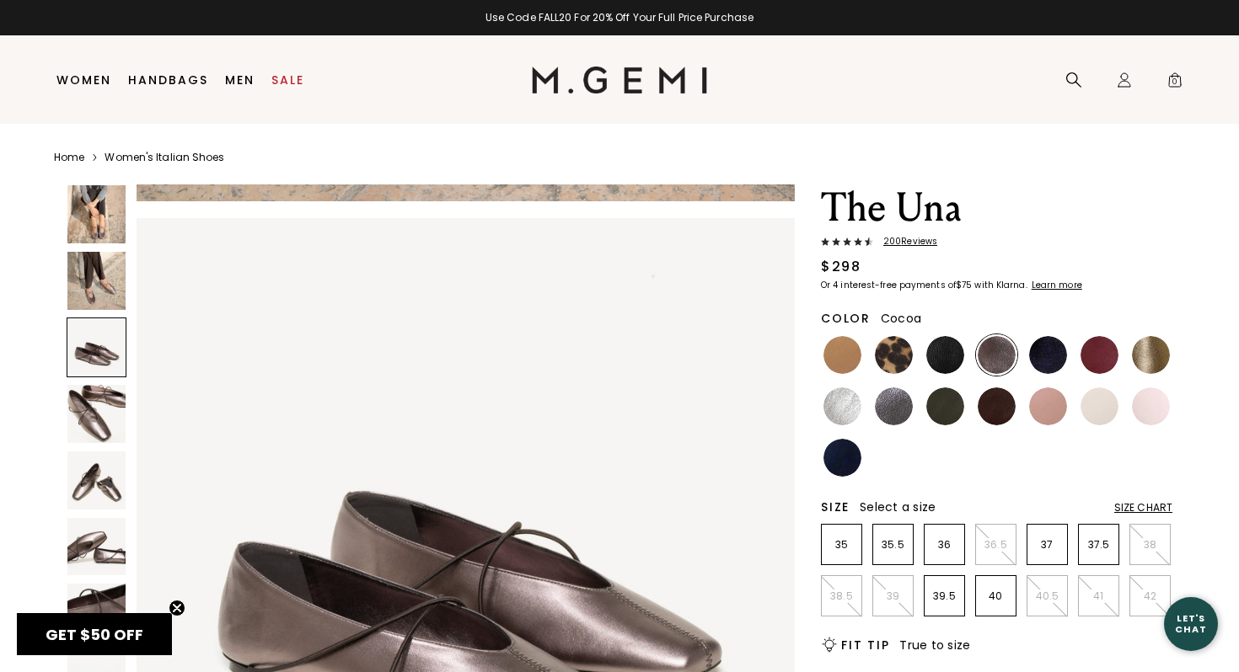
scroll to position [1350, 0]
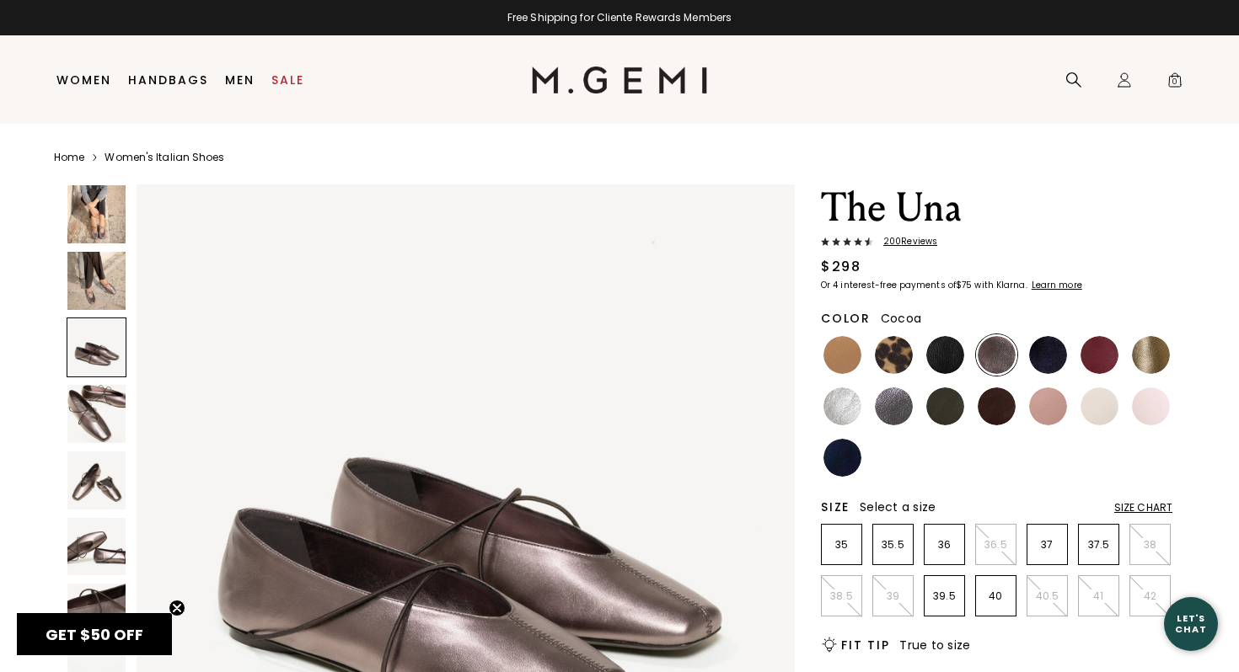
click at [109, 412] on img at bounding box center [96, 414] width 58 height 58
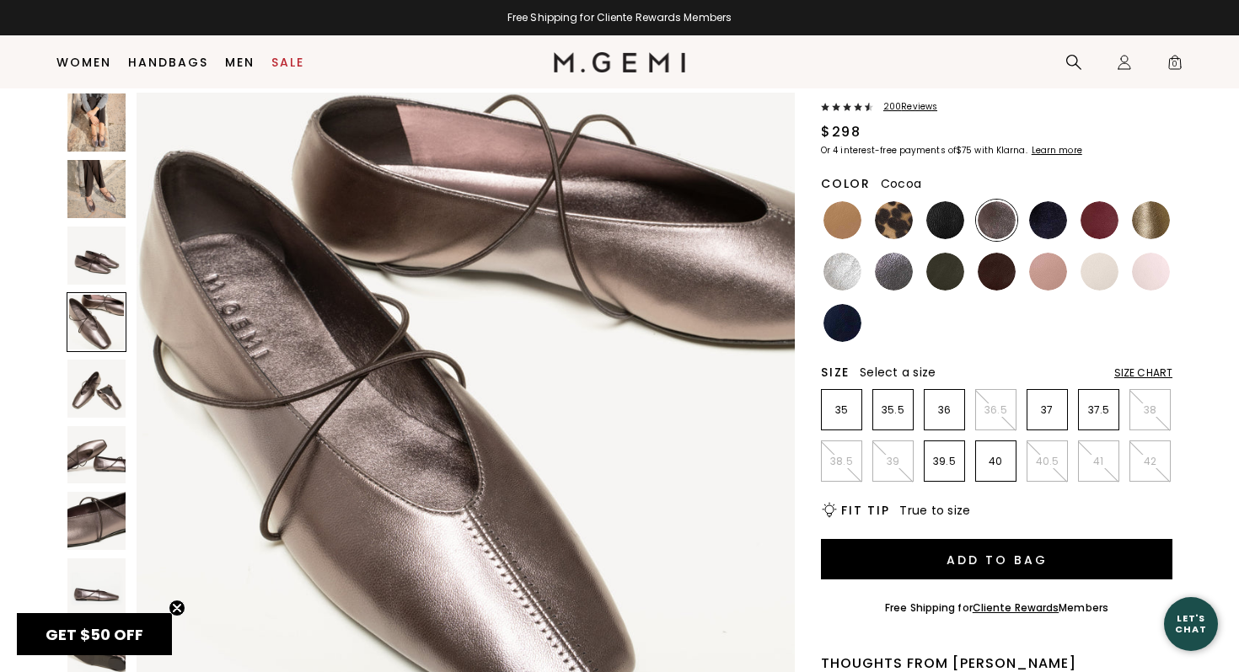
scroll to position [117, 0]
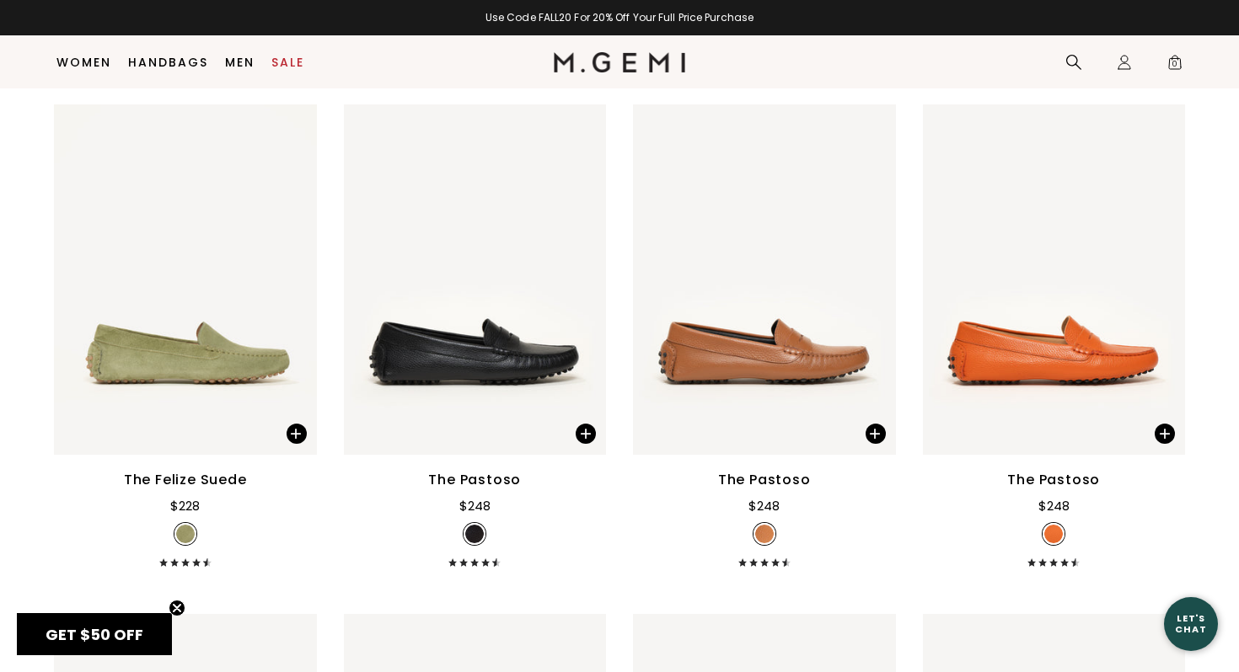
scroll to position [3814, 0]
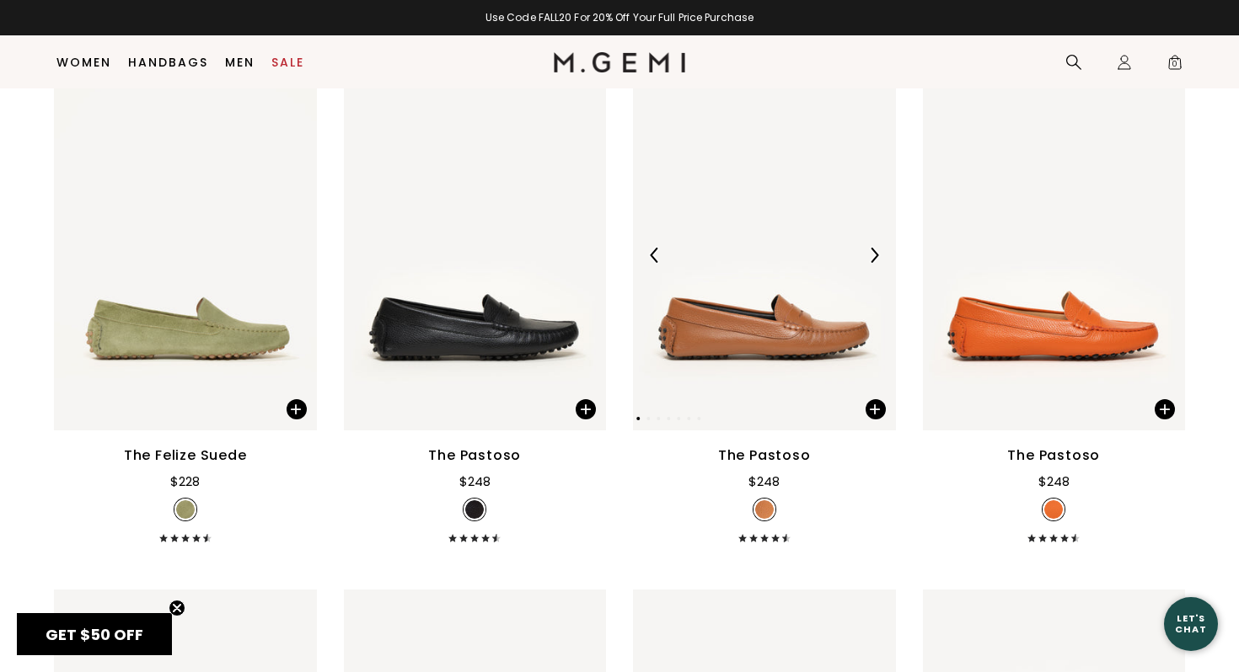
click at [828, 367] on img at bounding box center [764, 255] width 263 height 351
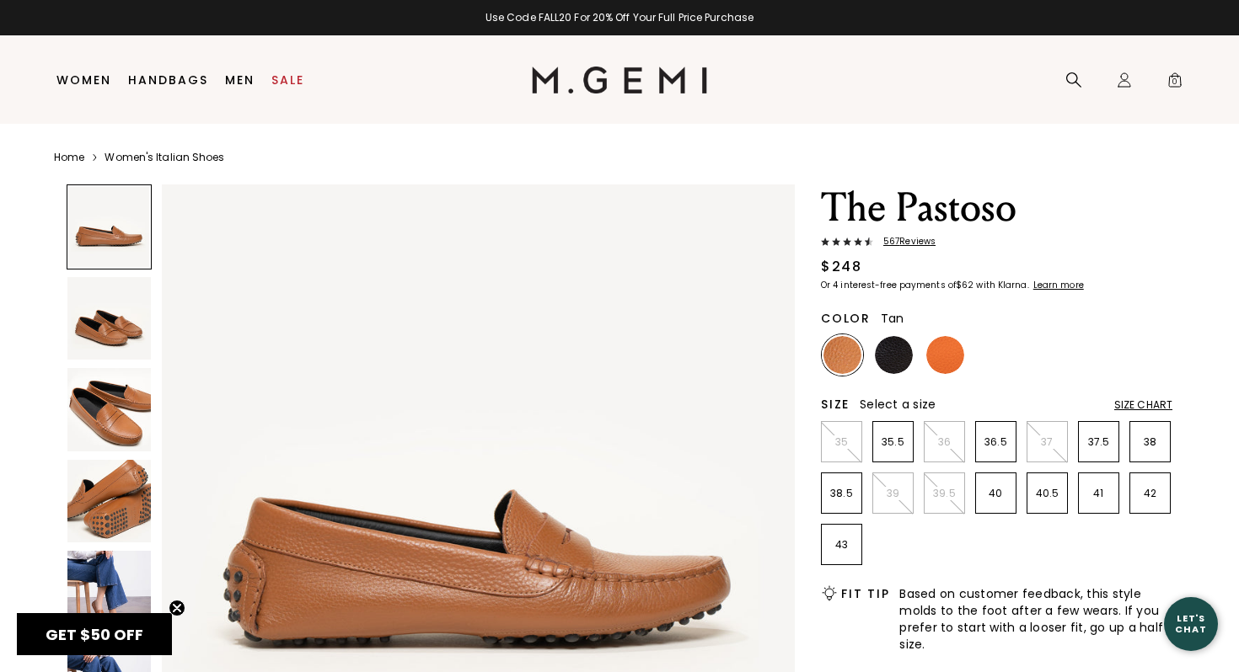
click at [110, 310] on img at bounding box center [108, 318] width 83 height 83
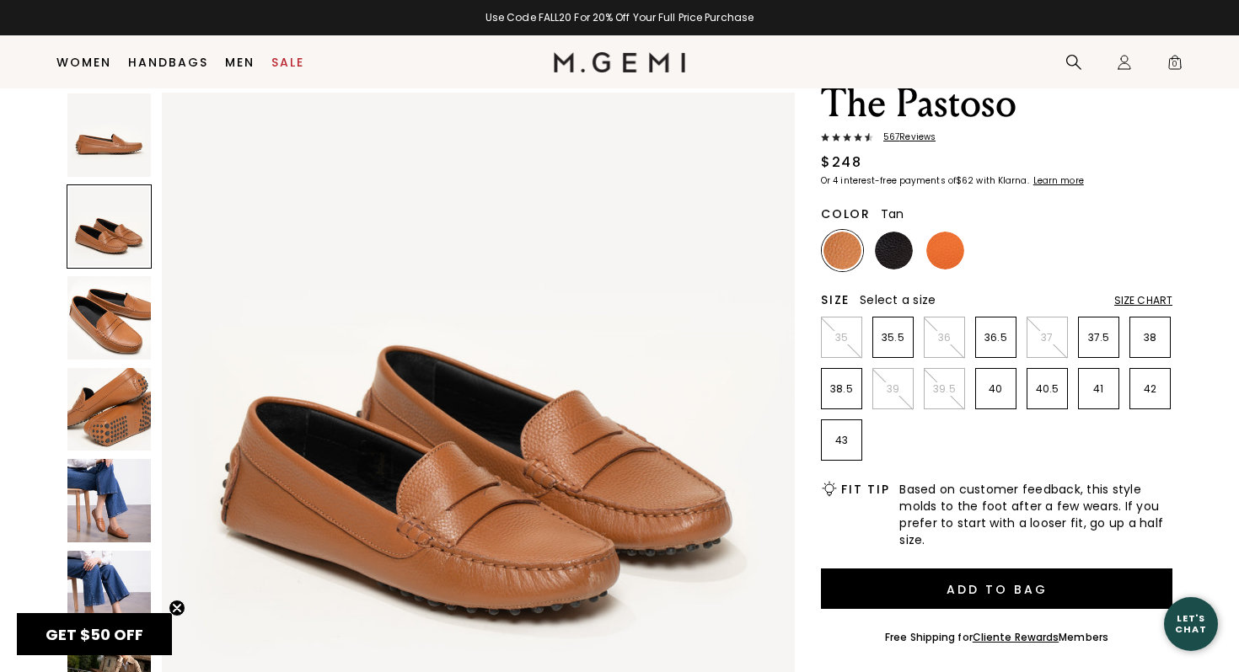
scroll to position [92, 0]
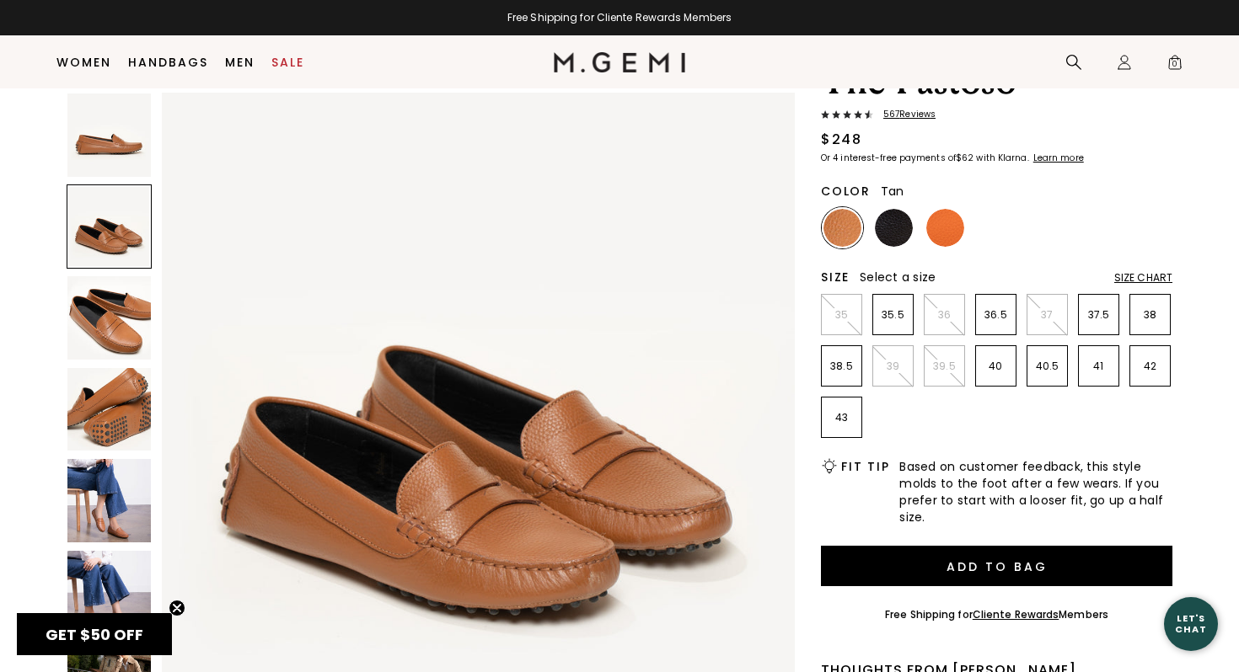
click at [115, 501] on img at bounding box center [108, 500] width 83 height 83
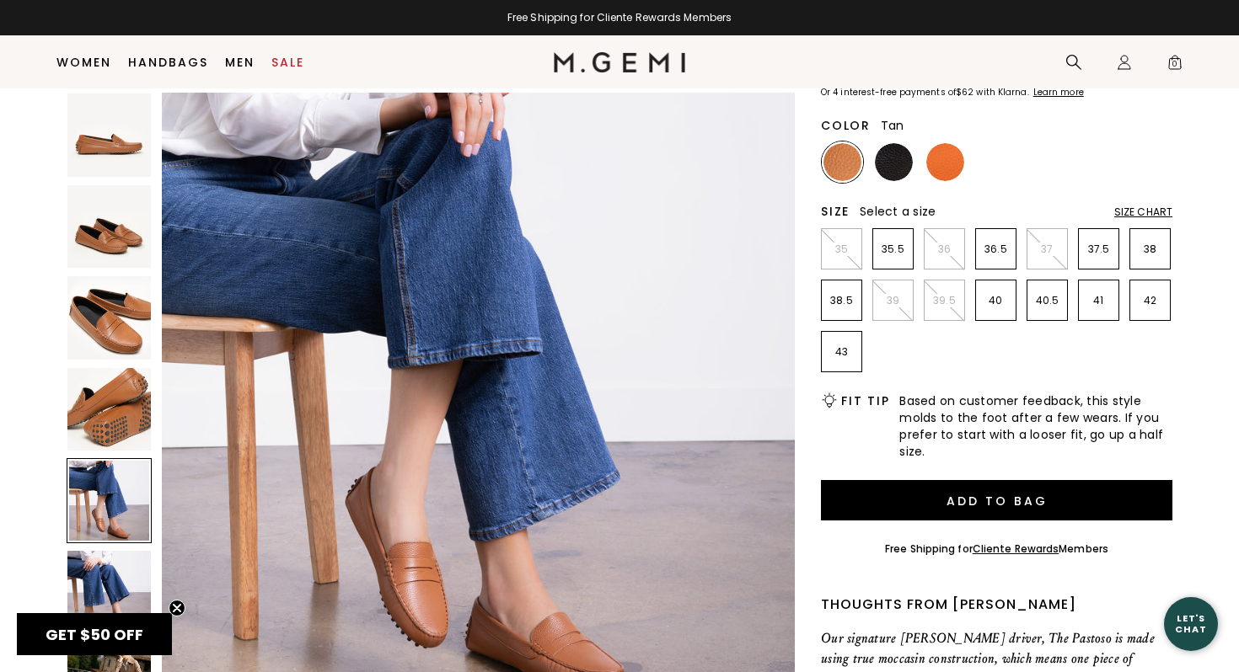
scroll to position [173, 0]
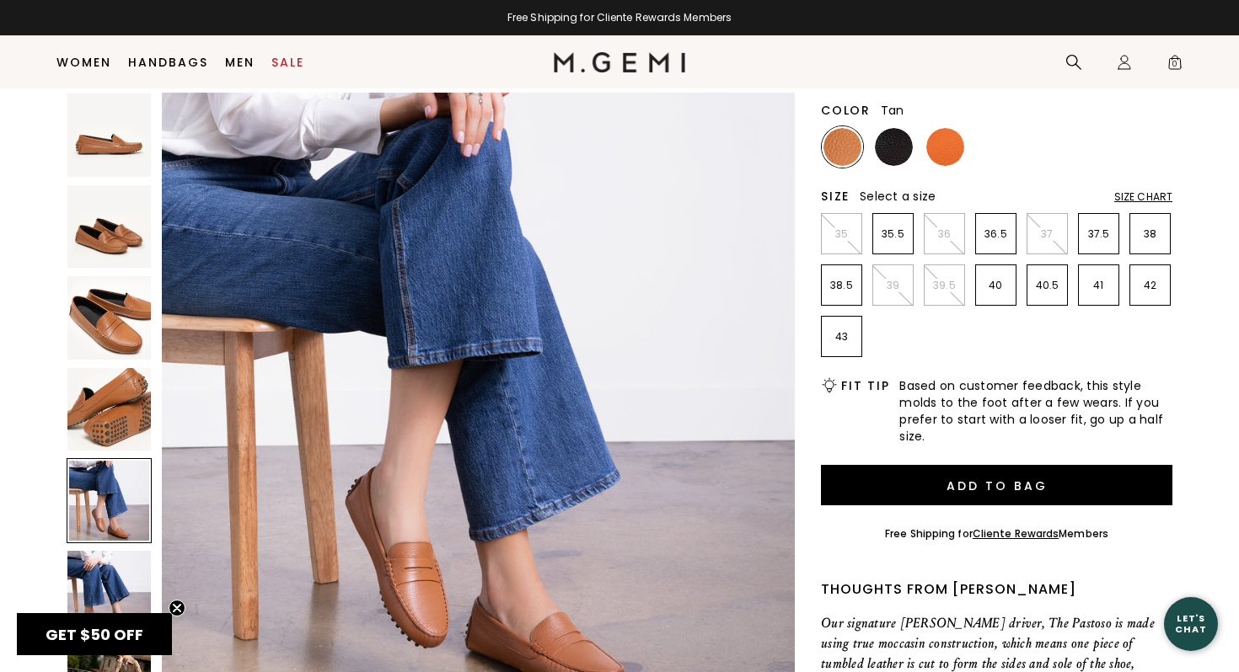
click at [126, 582] on img at bounding box center [108, 592] width 83 height 83
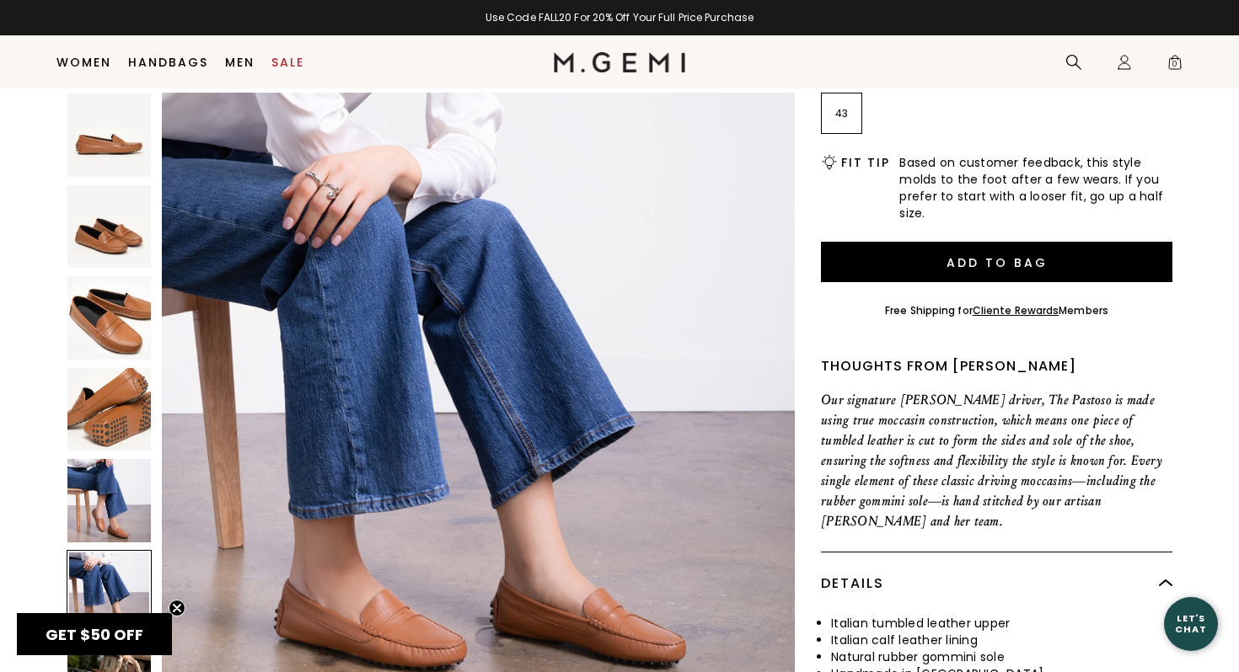
scroll to position [297, 0]
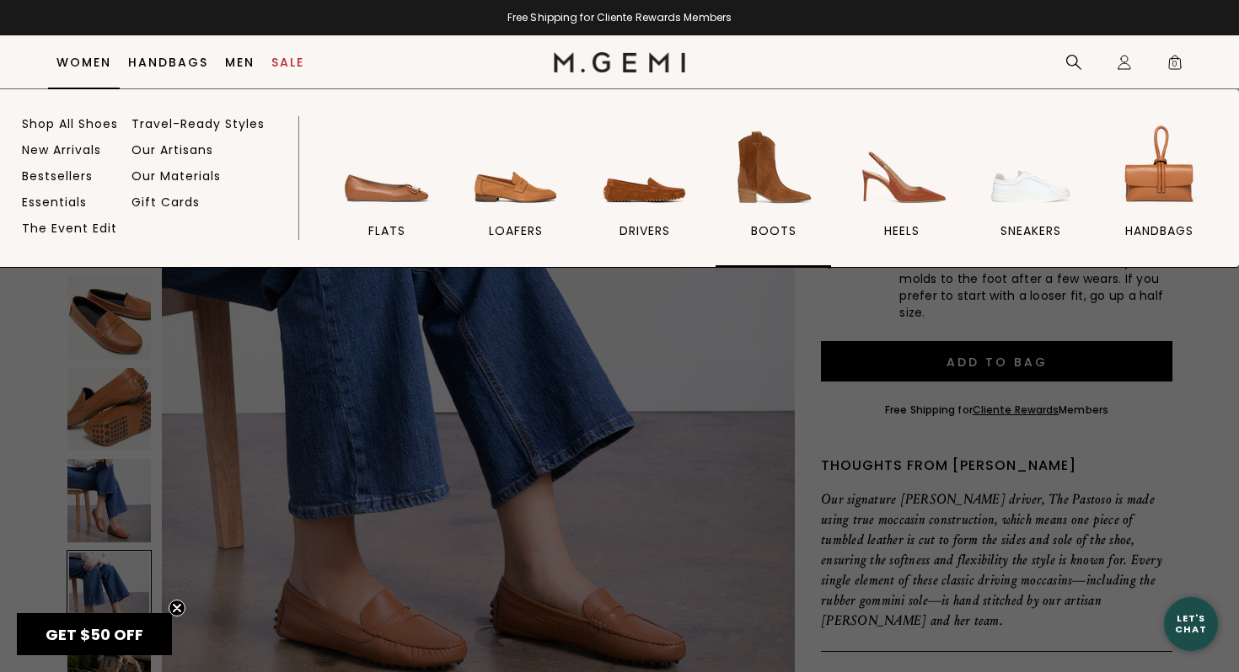
click at [769, 186] on img at bounding box center [773, 168] width 94 height 94
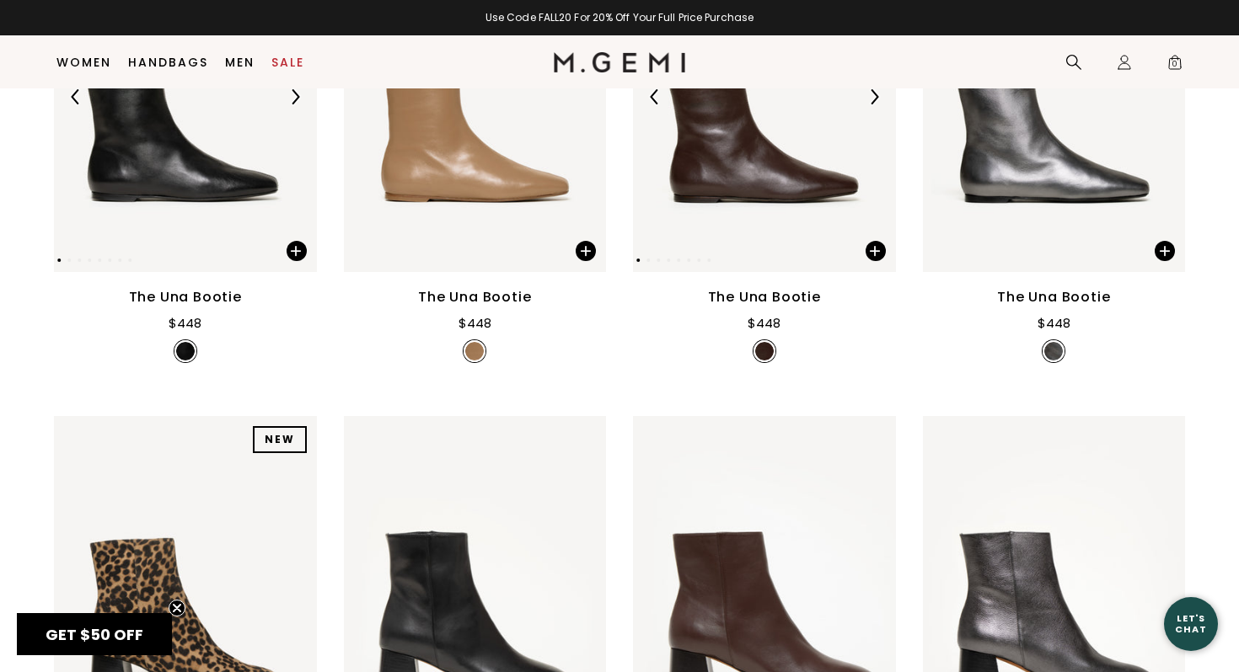
scroll to position [497, 0]
